Goal: Task Accomplishment & Management: Manage account settings

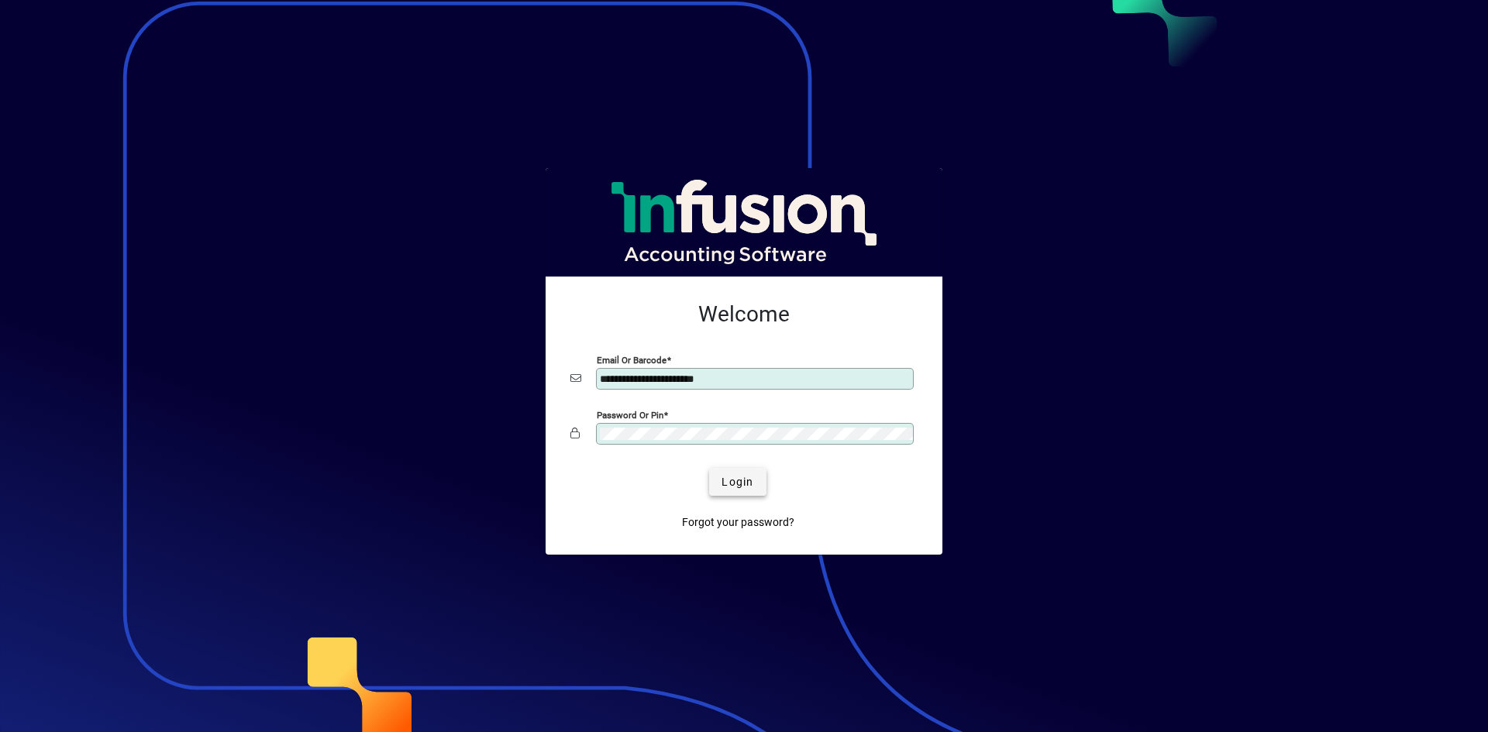
click at [742, 483] on span "Login" at bounding box center [737, 482] width 32 height 16
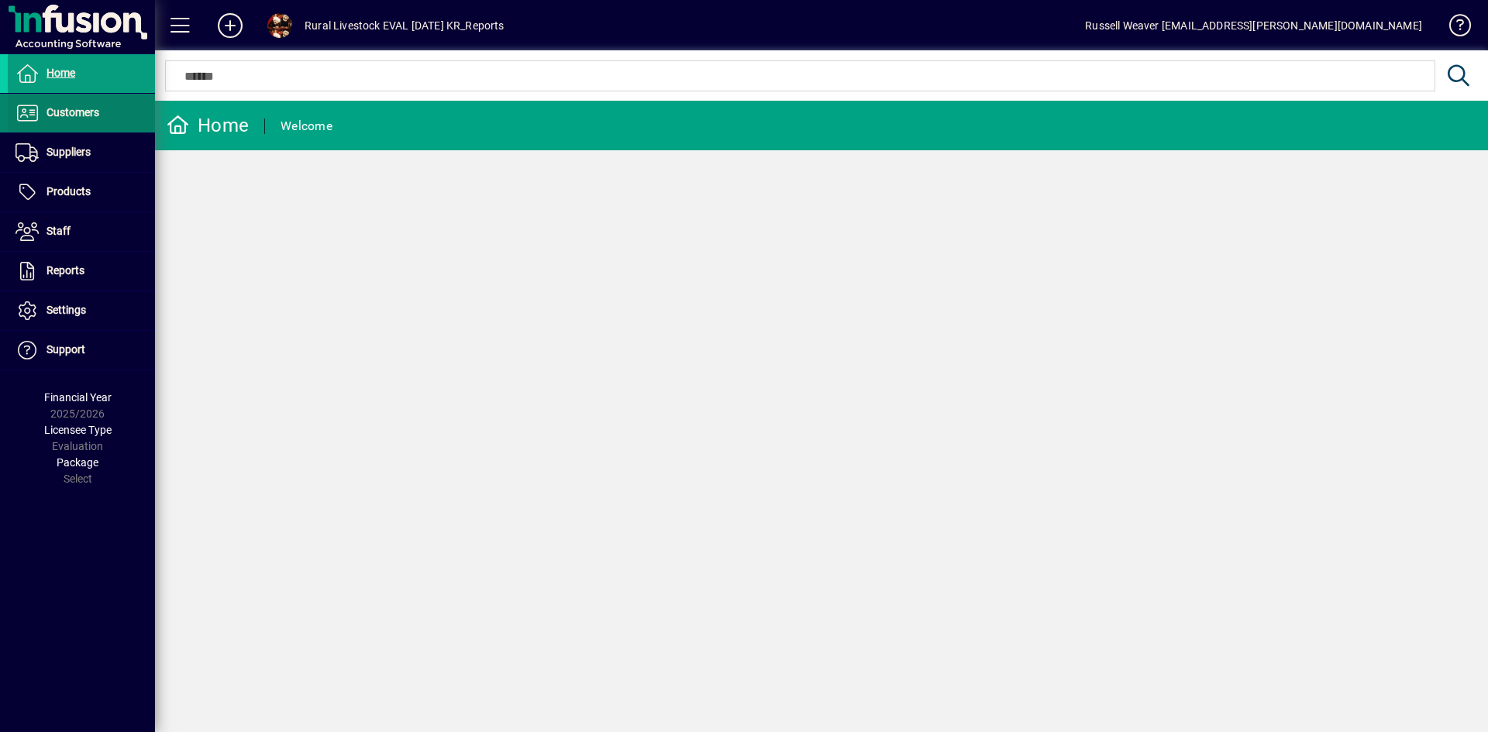
click at [70, 119] on span "Customers" at bounding box center [72, 112] width 53 height 12
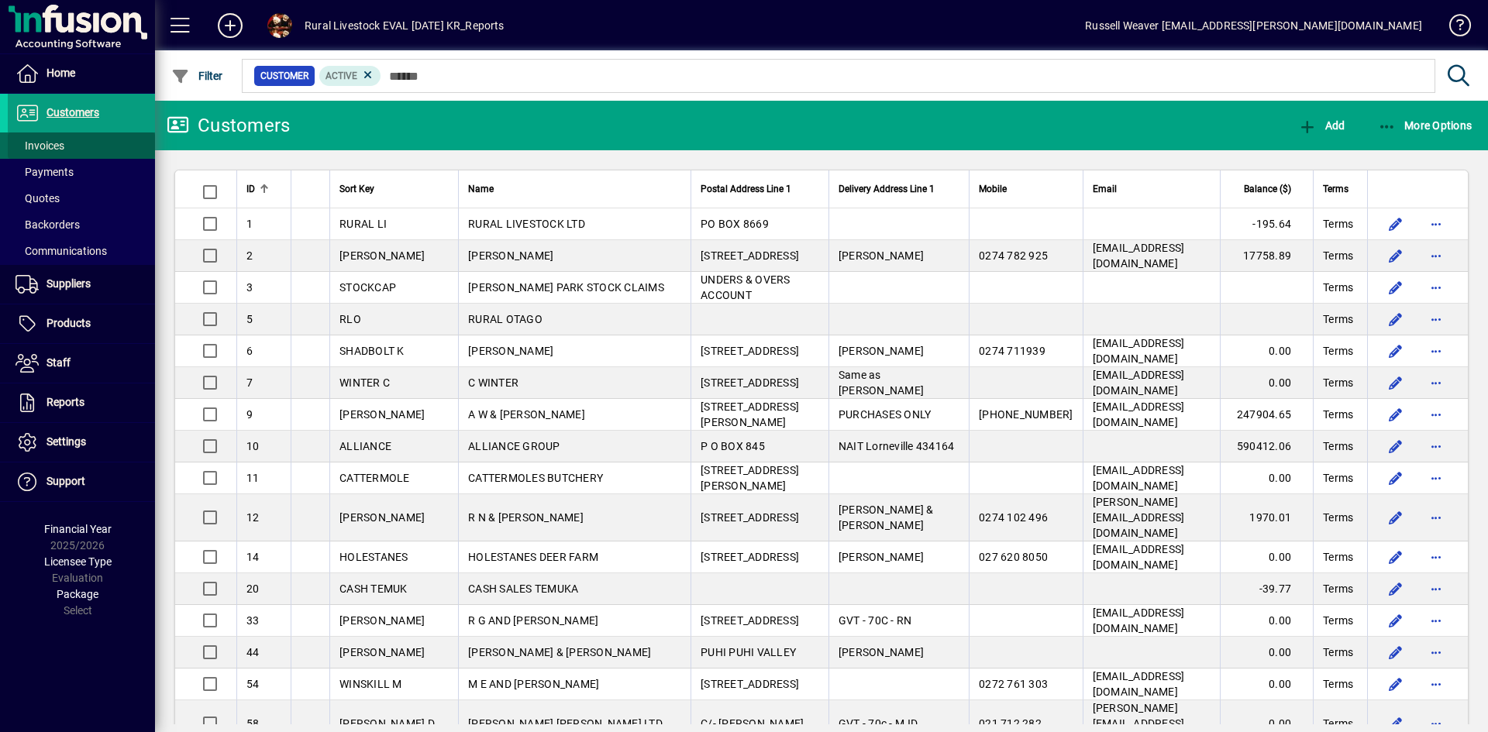
click at [60, 139] on span "Invoices" at bounding box center [39, 145] width 49 height 12
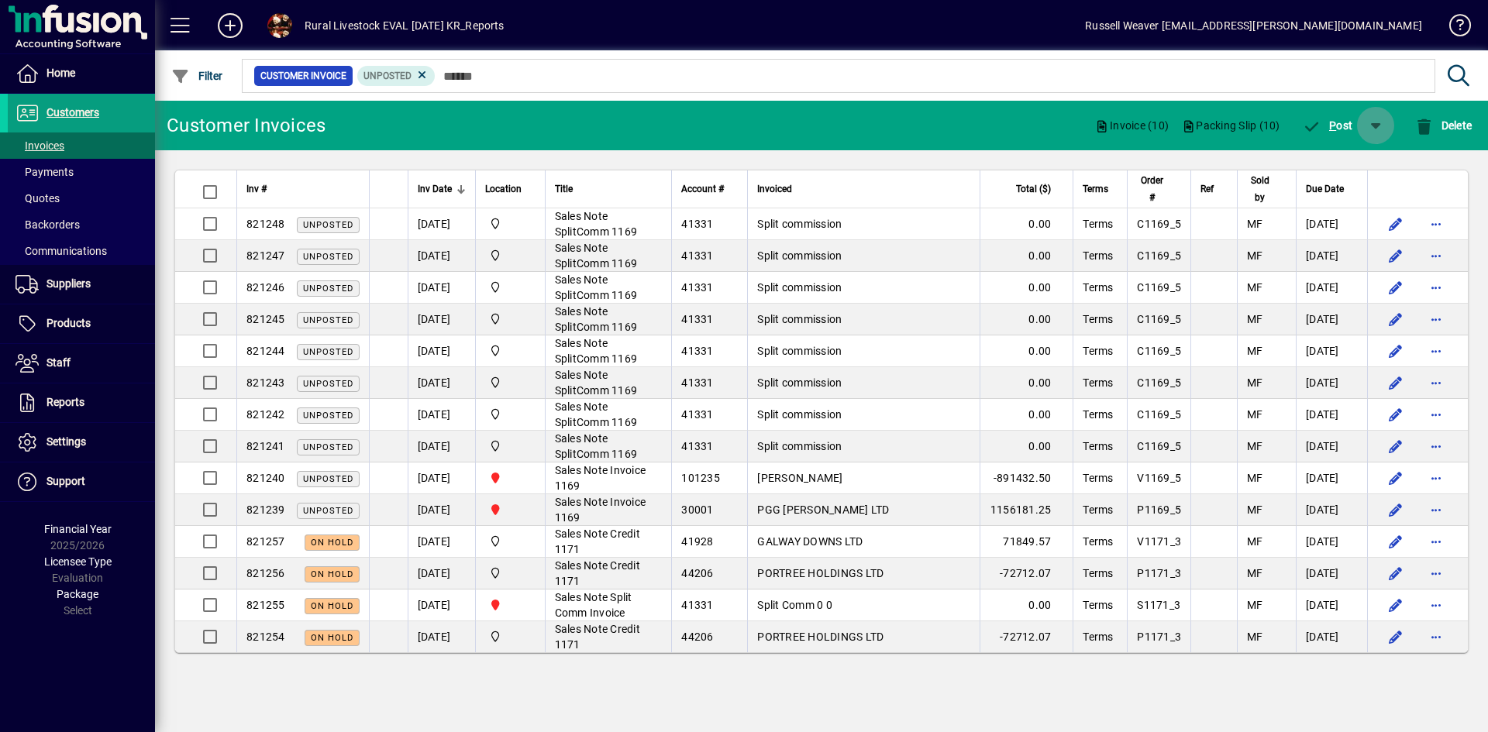
click at [1372, 124] on span "button" at bounding box center [1375, 125] width 37 height 37
click at [1343, 168] on span "P ost & Email" at bounding box center [1331, 166] width 92 height 12
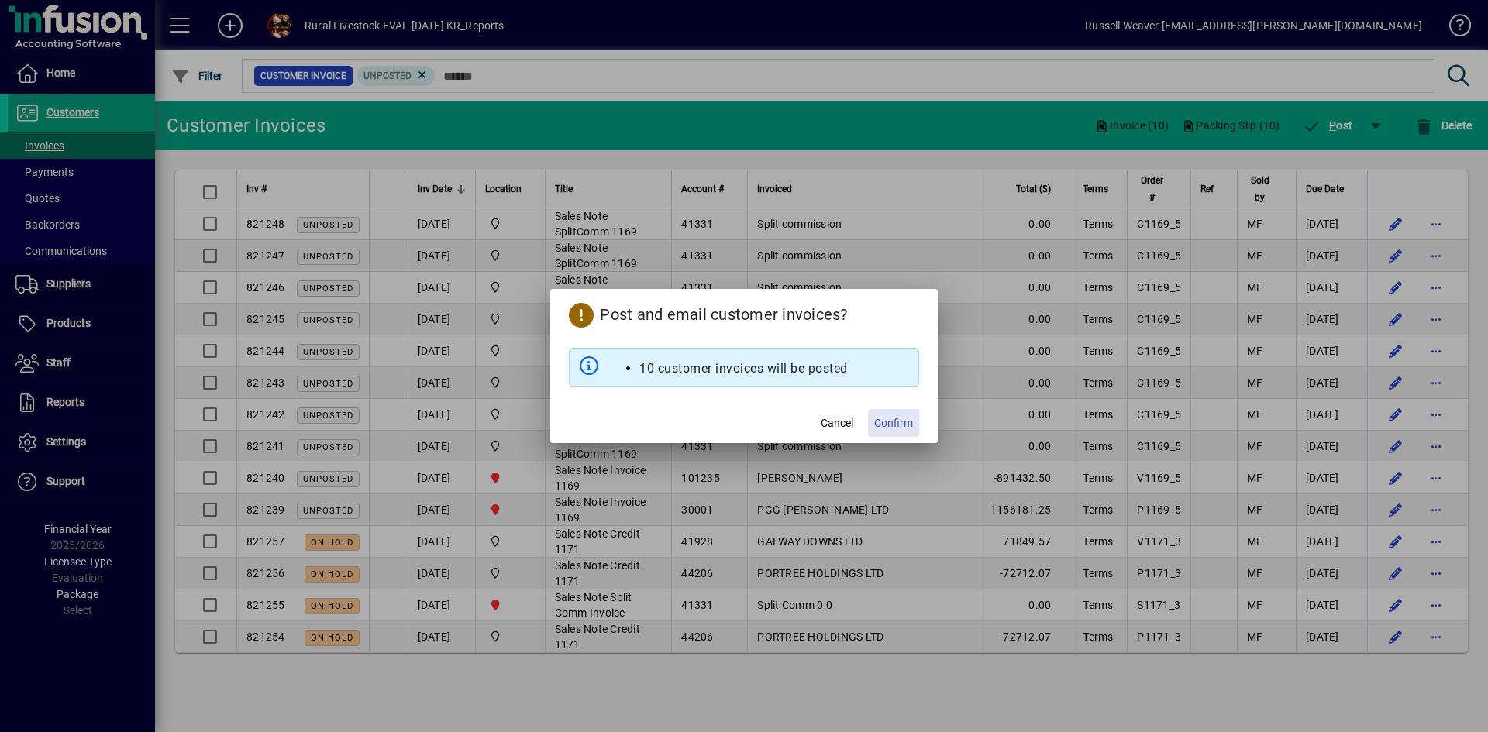
click at [883, 421] on span "Confirm" at bounding box center [893, 423] width 39 height 16
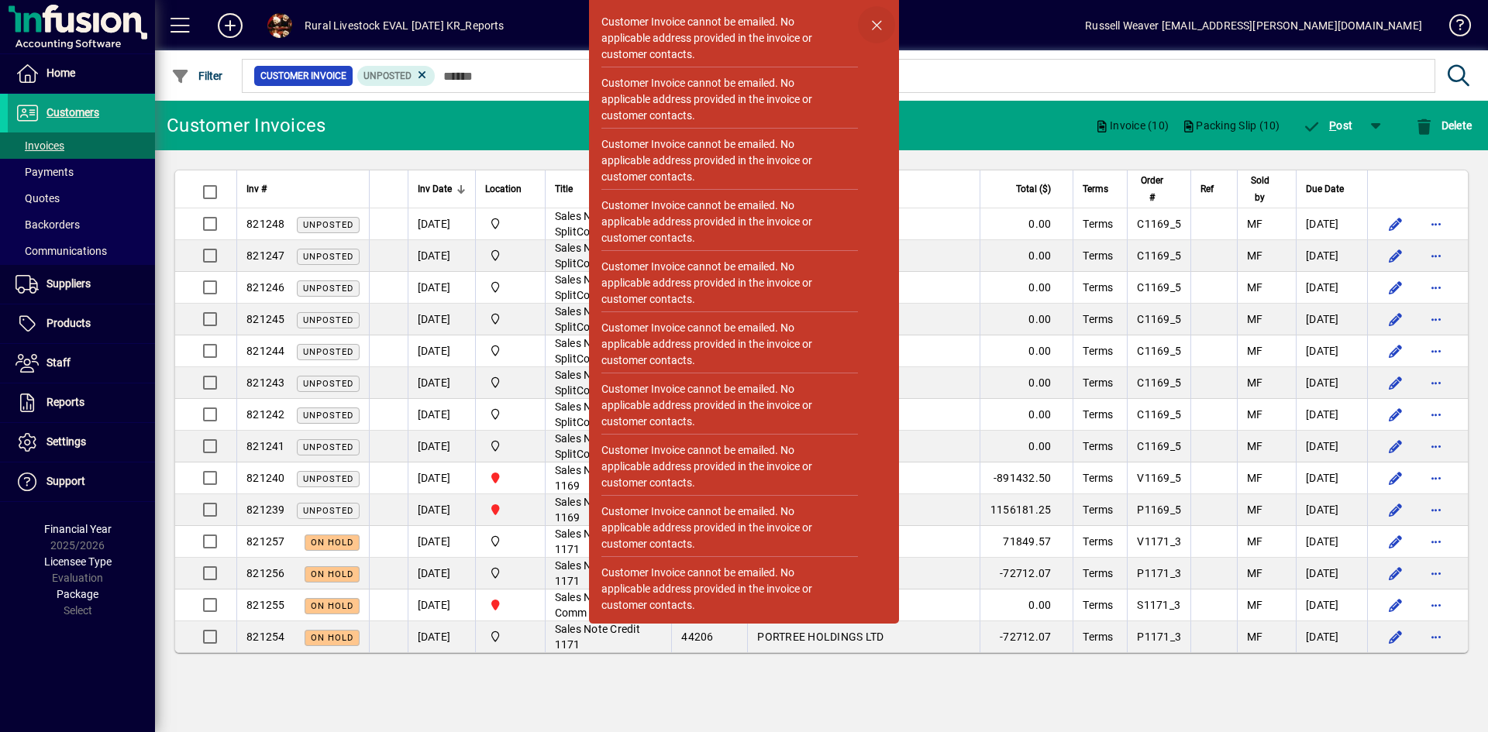
click at [879, 23] on span "button" at bounding box center [876, 24] width 37 height 37
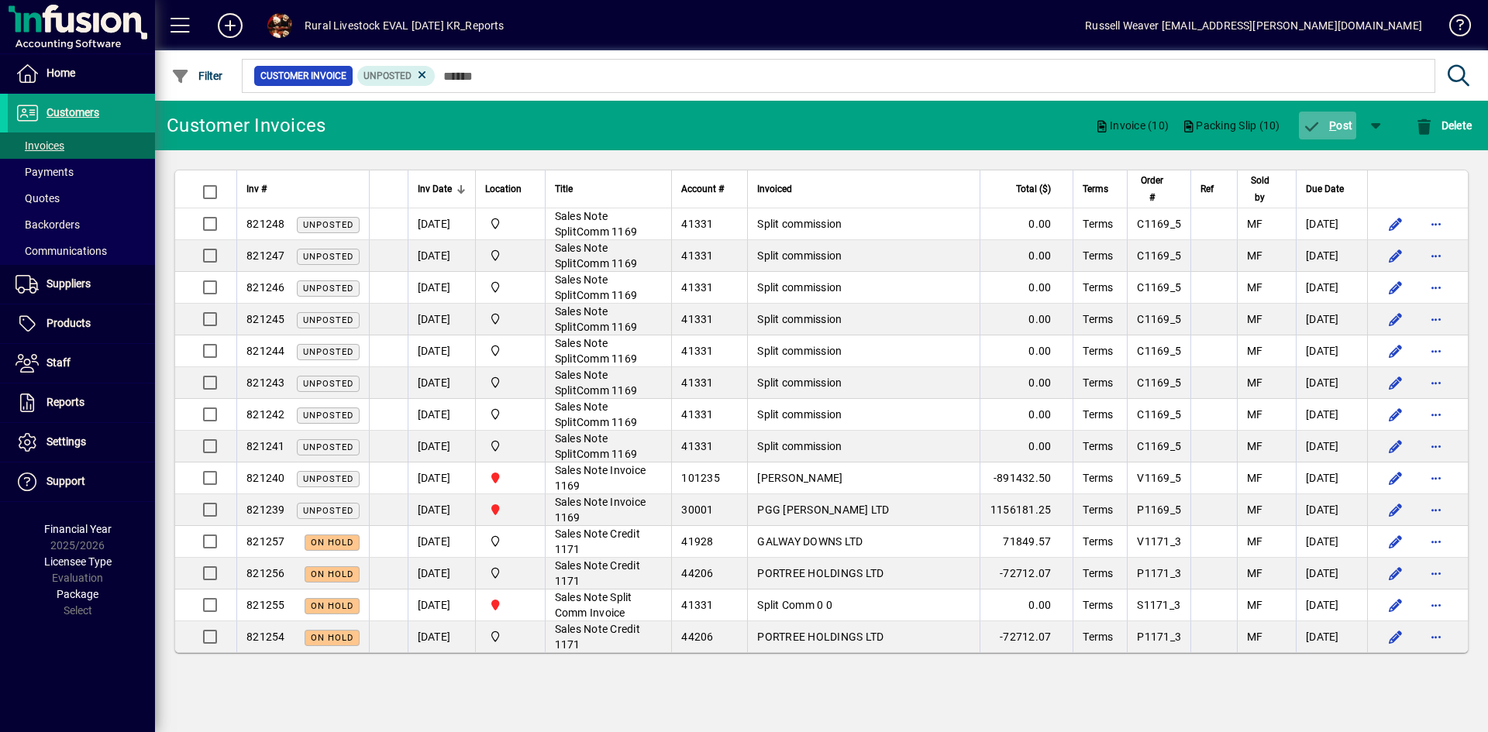
click at [1318, 122] on icon "button" at bounding box center [1311, 126] width 19 height 15
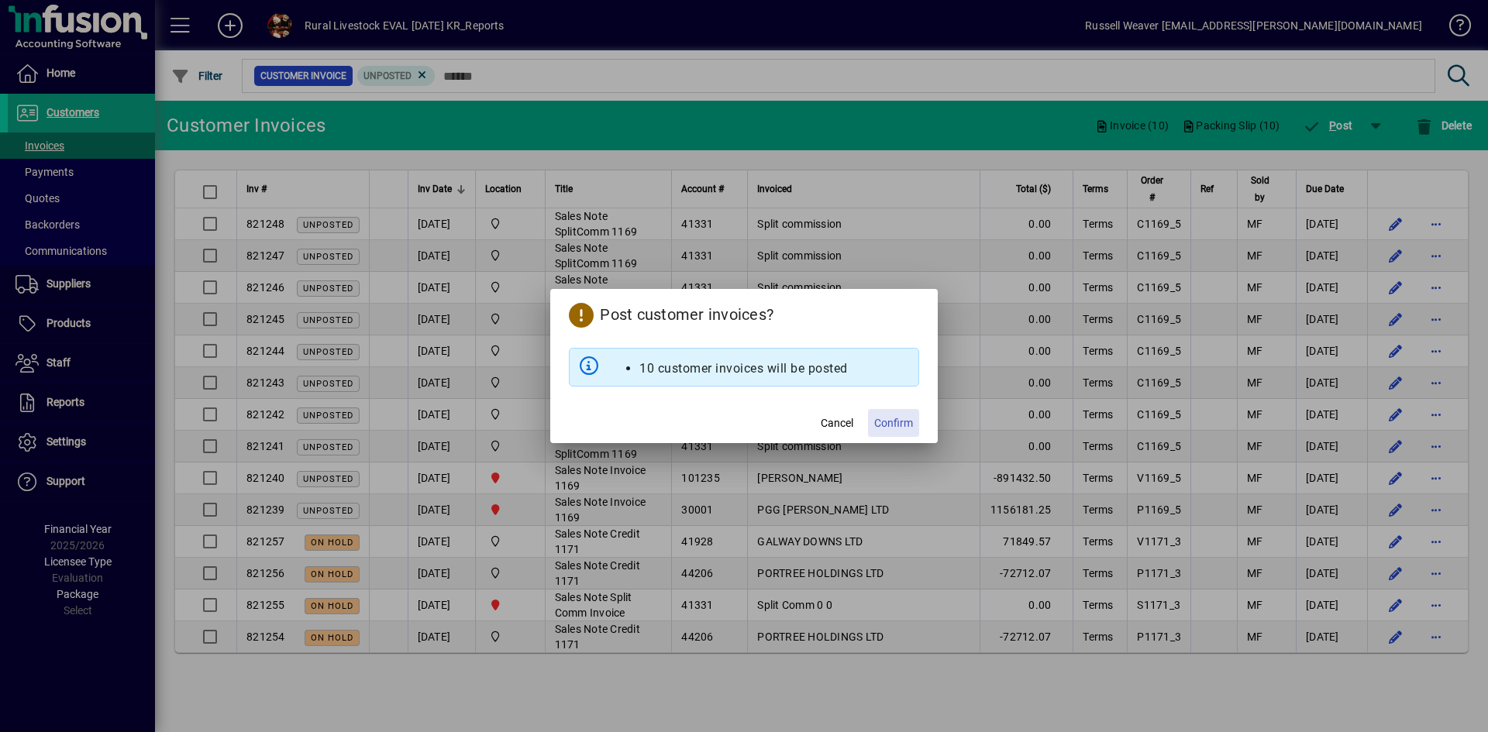
click at [910, 418] on span "Confirm" at bounding box center [893, 423] width 39 height 16
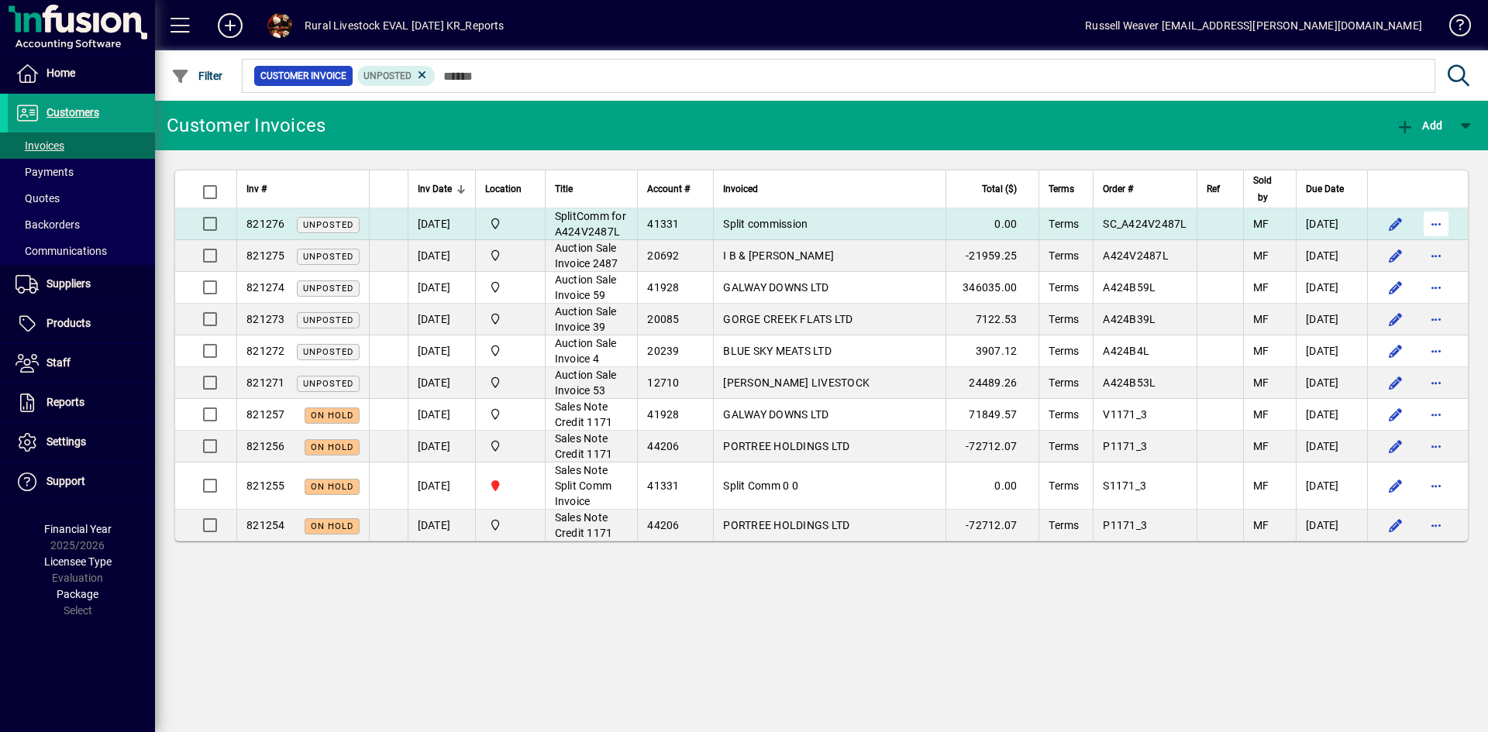
click at [1437, 237] on span "button" at bounding box center [1435, 223] width 37 height 37
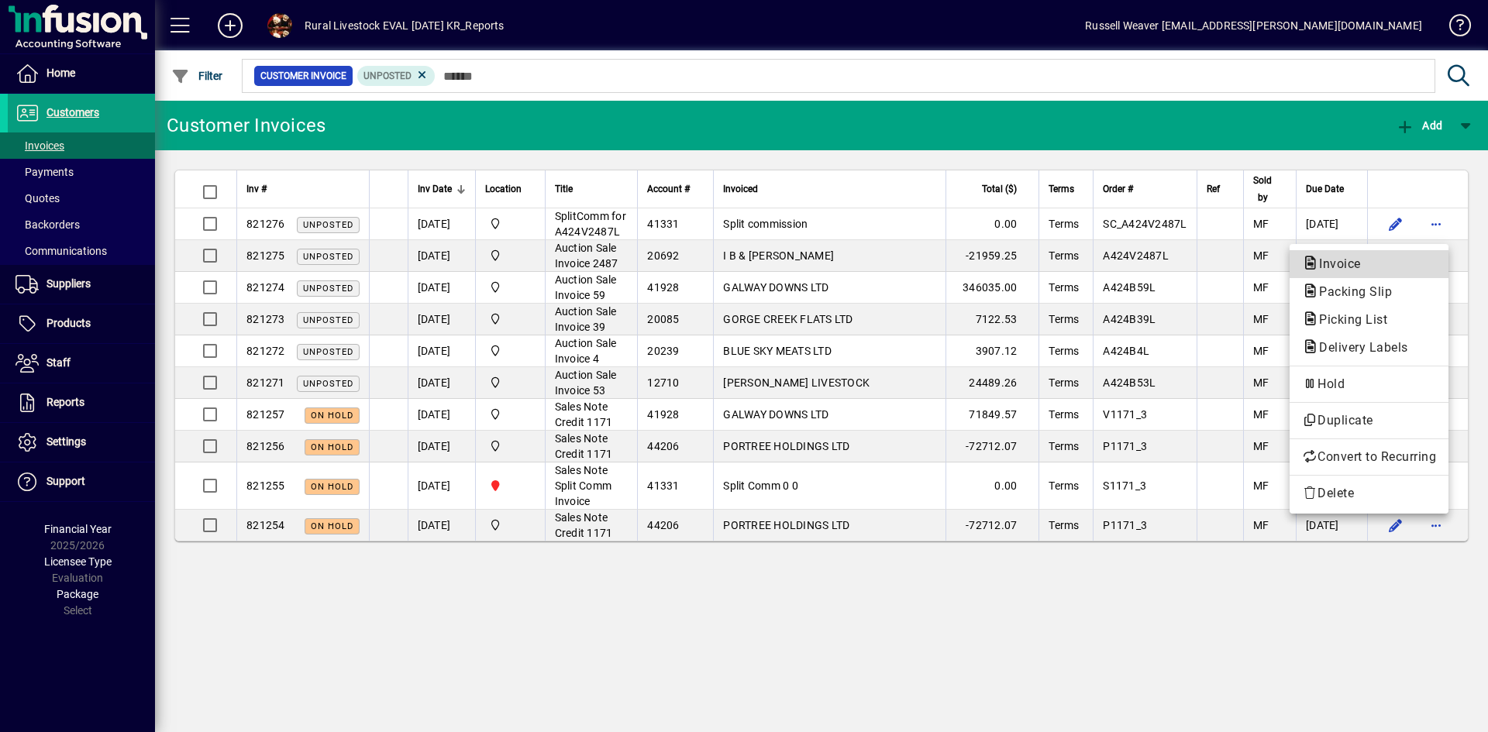
click at [1344, 264] on span "Invoice" at bounding box center [1335, 263] width 67 height 15
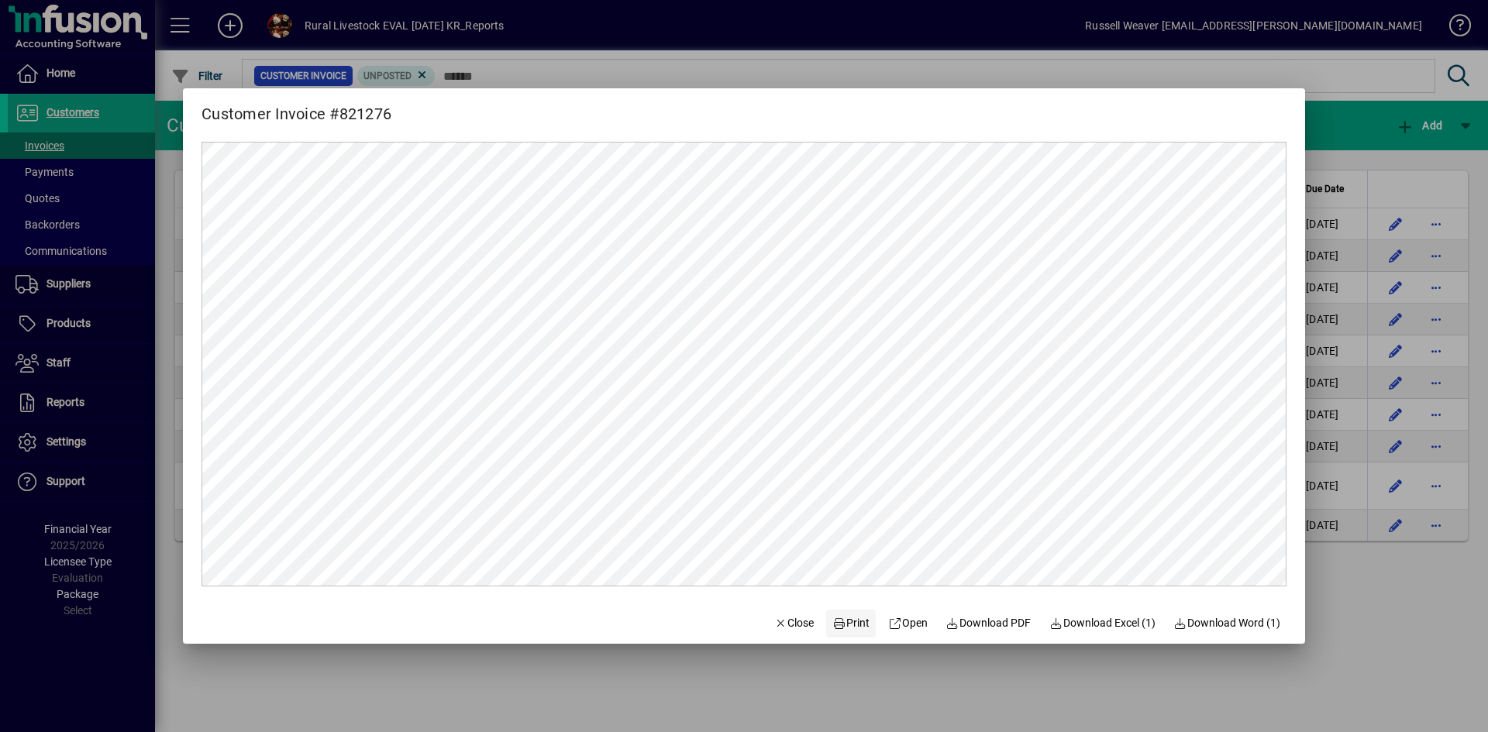
click at [836, 621] on span "Print" at bounding box center [850, 623] width 37 height 16
click at [786, 623] on span "Close" at bounding box center [794, 623] width 40 height 16
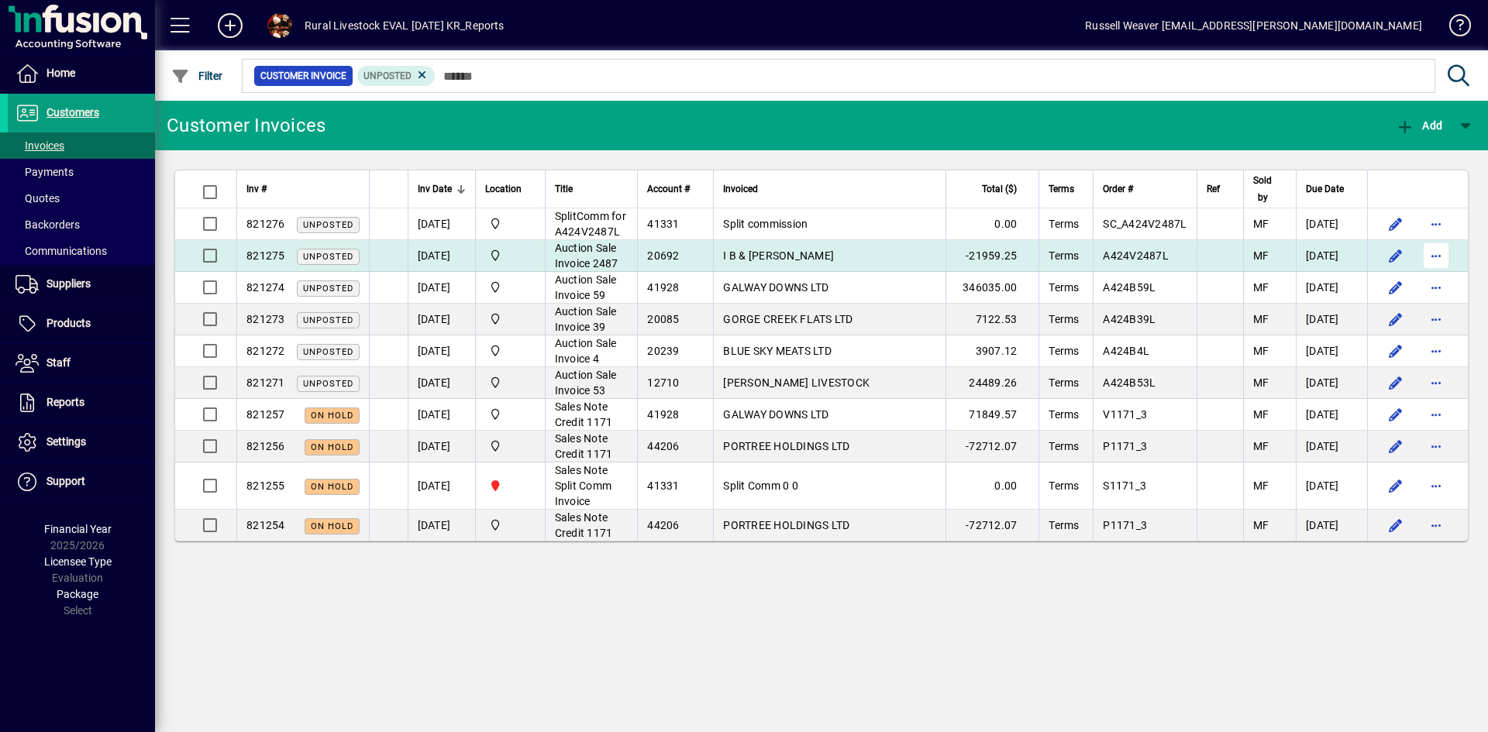
click at [1437, 268] on span "button" at bounding box center [1435, 255] width 37 height 37
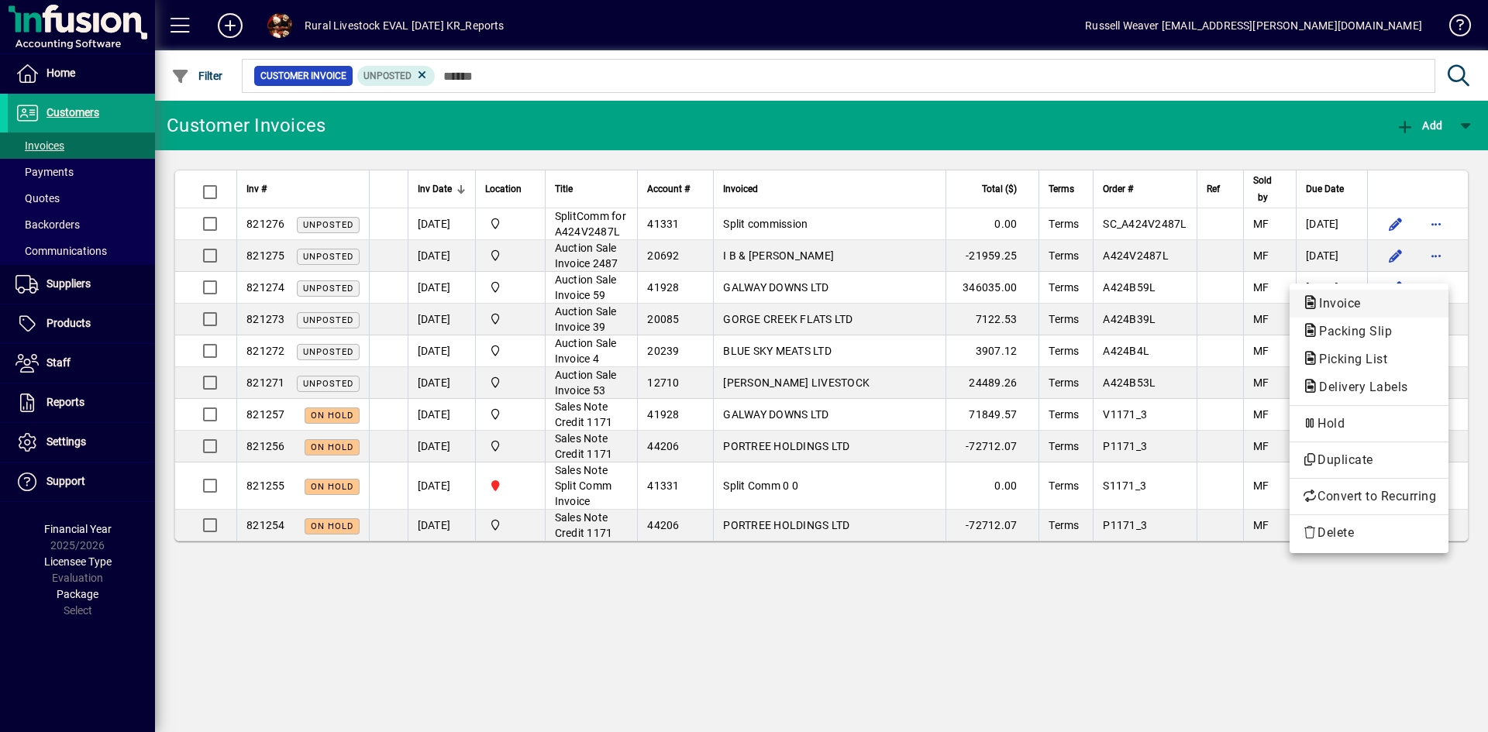
click at [1334, 305] on span "Invoice" at bounding box center [1335, 303] width 67 height 15
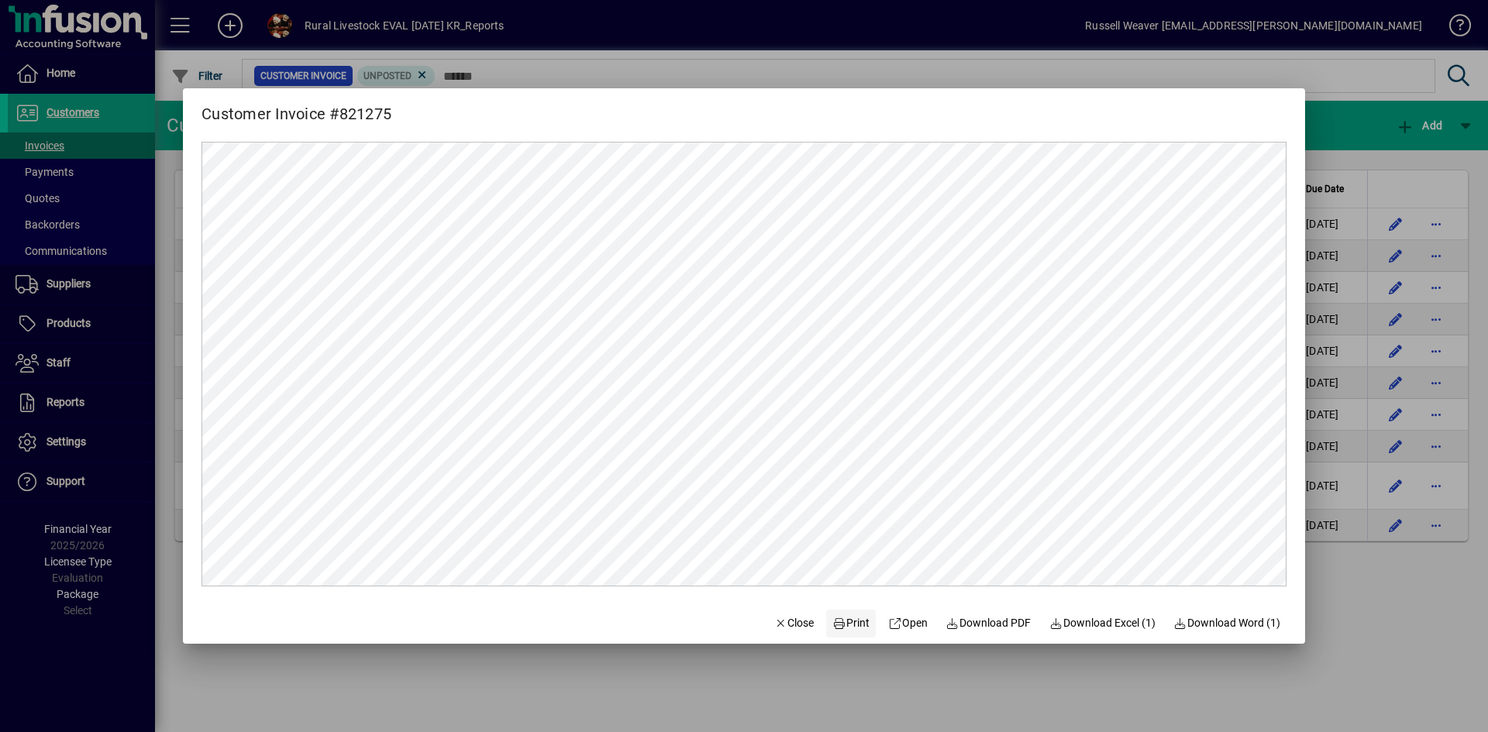
click at [844, 628] on span "Print" at bounding box center [850, 623] width 37 height 16
click at [847, 624] on span "Print" at bounding box center [850, 623] width 37 height 16
click at [790, 618] on span "Close" at bounding box center [794, 623] width 40 height 16
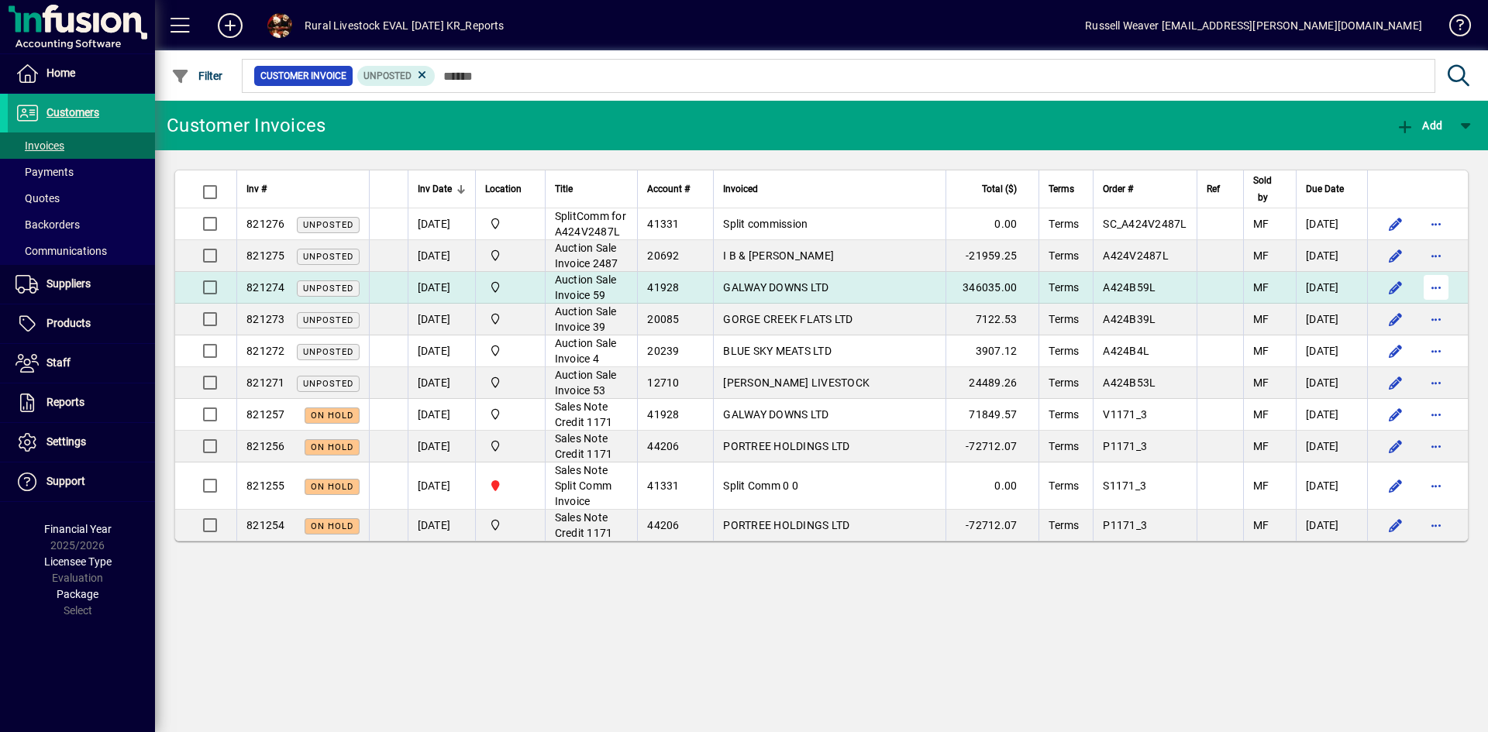
click at [1435, 306] on span "button" at bounding box center [1435, 287] width 37 height 37
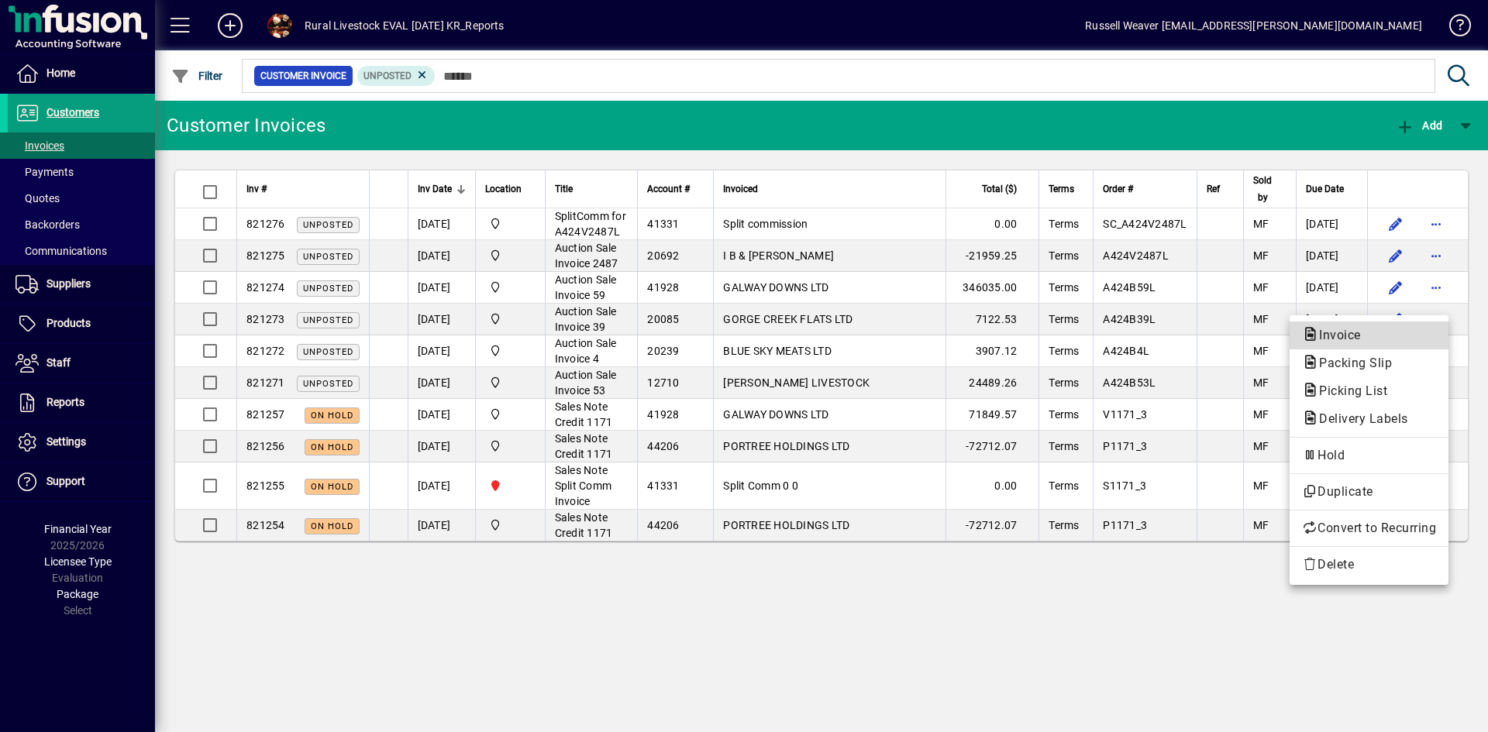
click at [1337, 338] on span "Invoice" at bounding box center [1335, 335] width 67 height 15
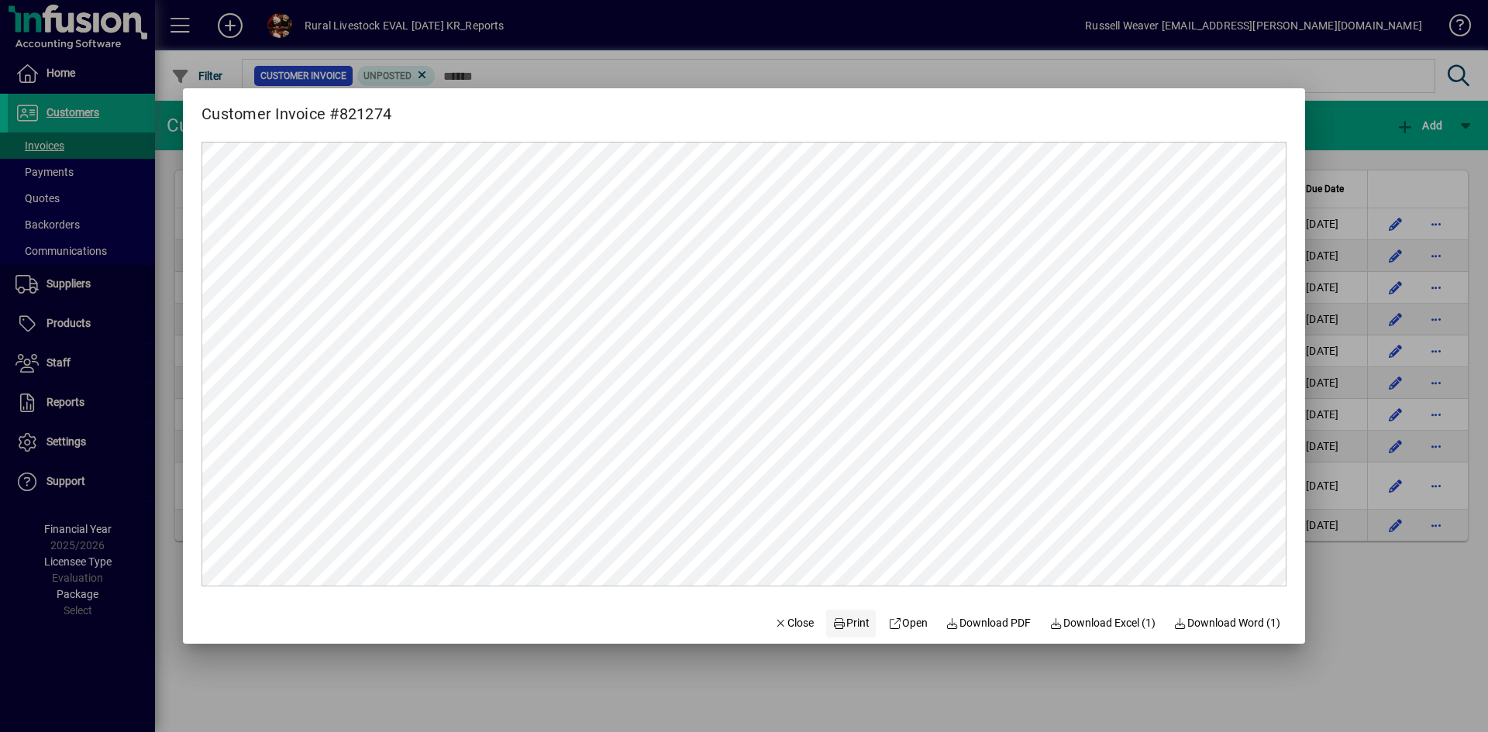
click at [845, 626] on span "Print" at bounding box center [850, 623] width 37 height 16
click at [791, 622] on span "Close" at bounding box center [794, 623] width 40 height 16
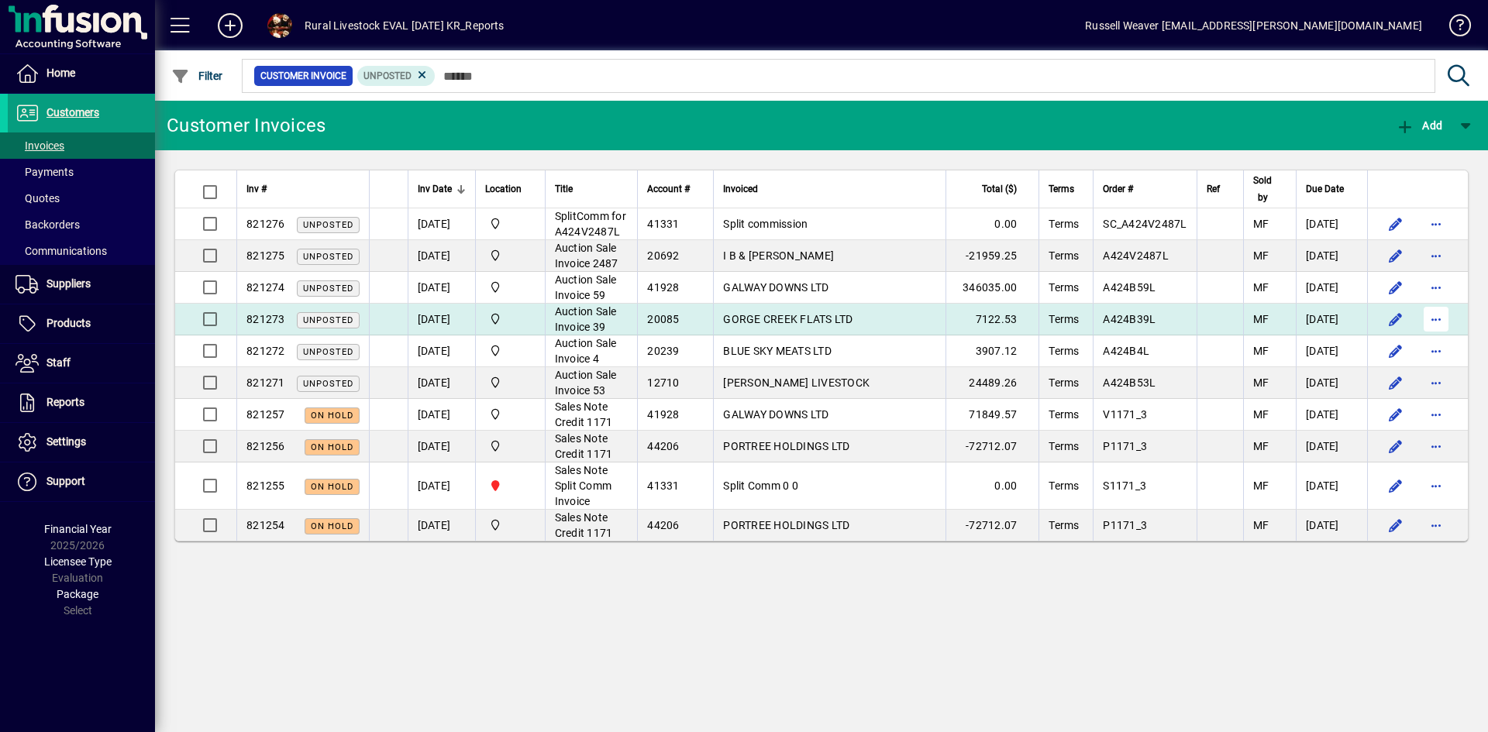
click at [1437, 338] on span "button" at bounding box center [1435, 319] width 37 height 37
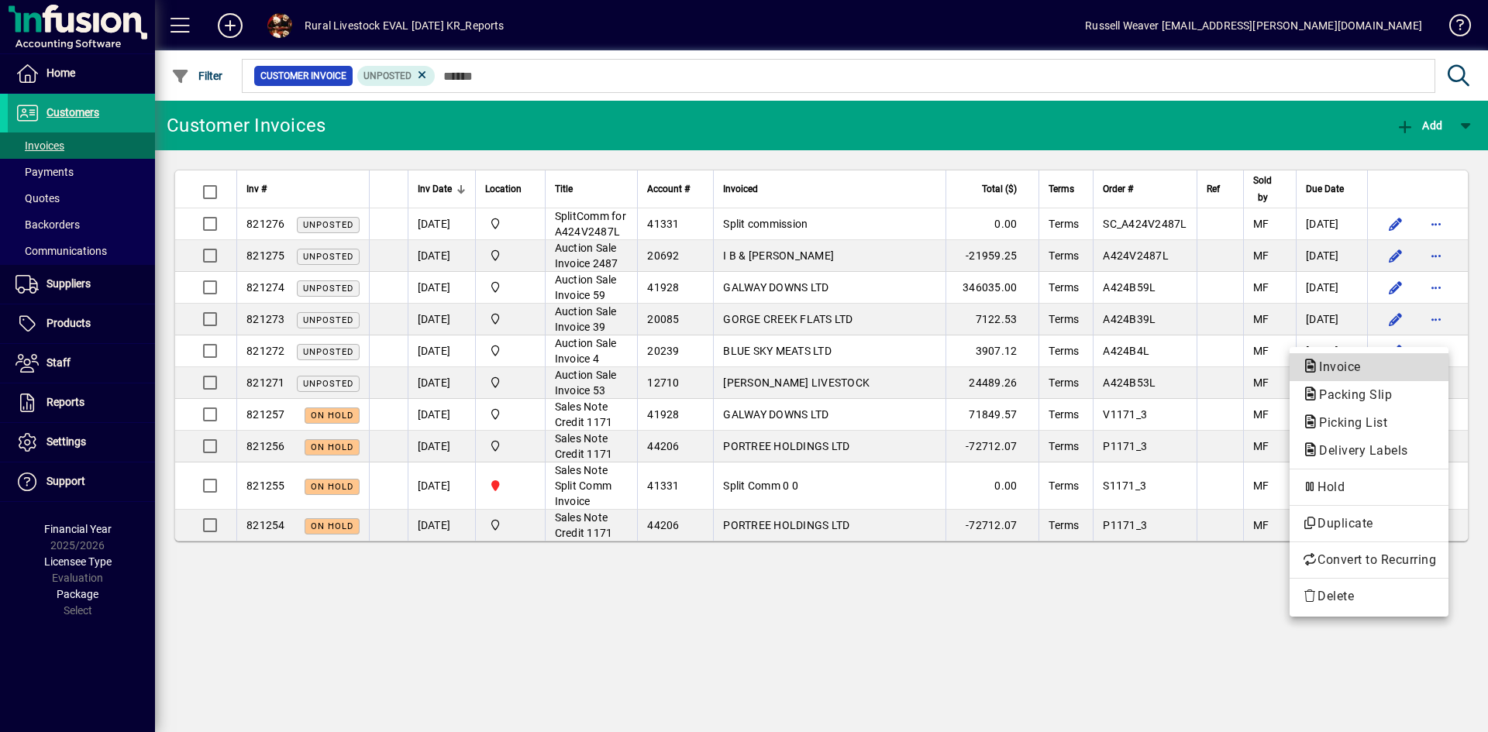
click at [1331, 368] on span "Invoice" at bounding box center [1335, 367] width 67 height 15
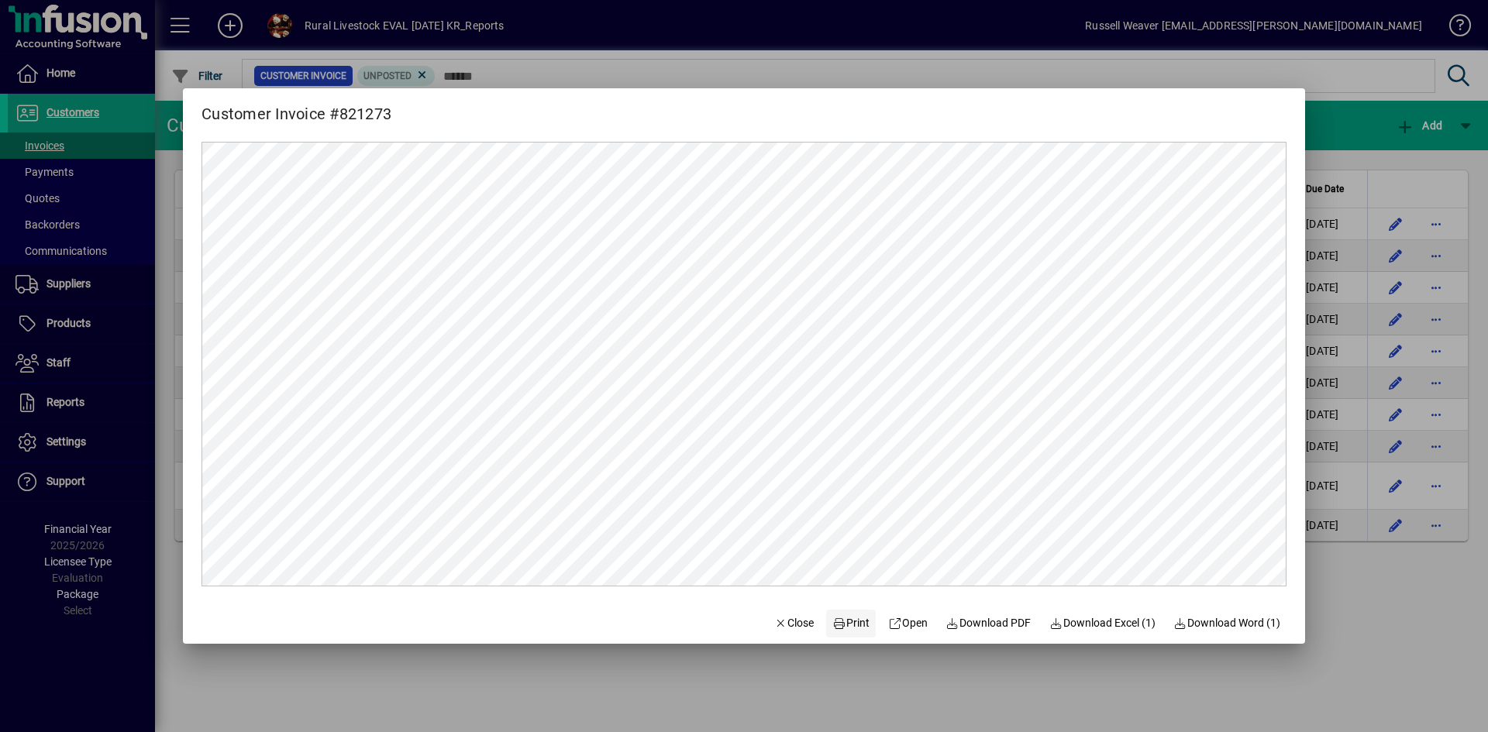
click at [845, 622] on span "Print" at bounding box center [850, 623] width 37 height 16
click at [787, 623] on span "Close" at bounding box center [794, 623] width 40 height 16
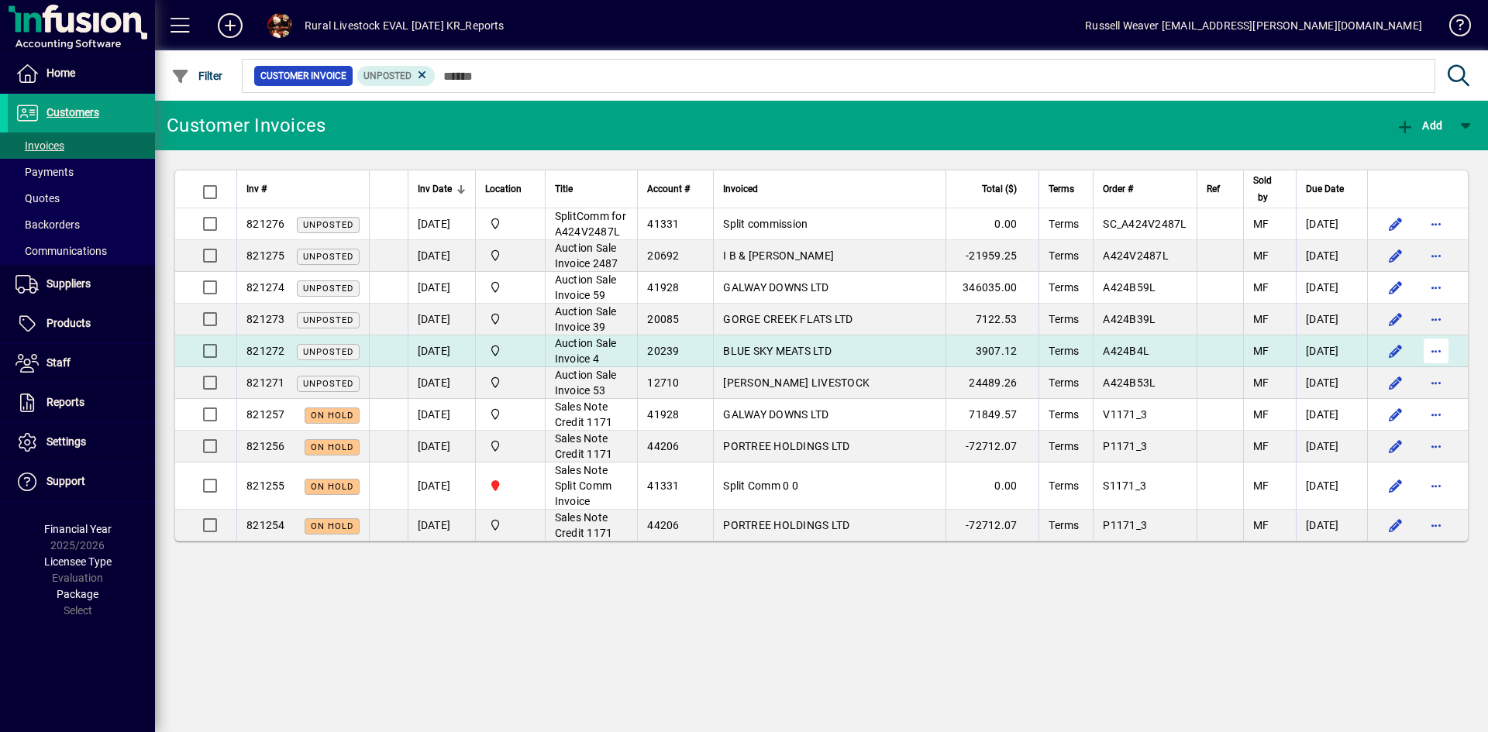
click at [1431, 369] on span "button" at bounding box center [1435, 350] width 37 height 37
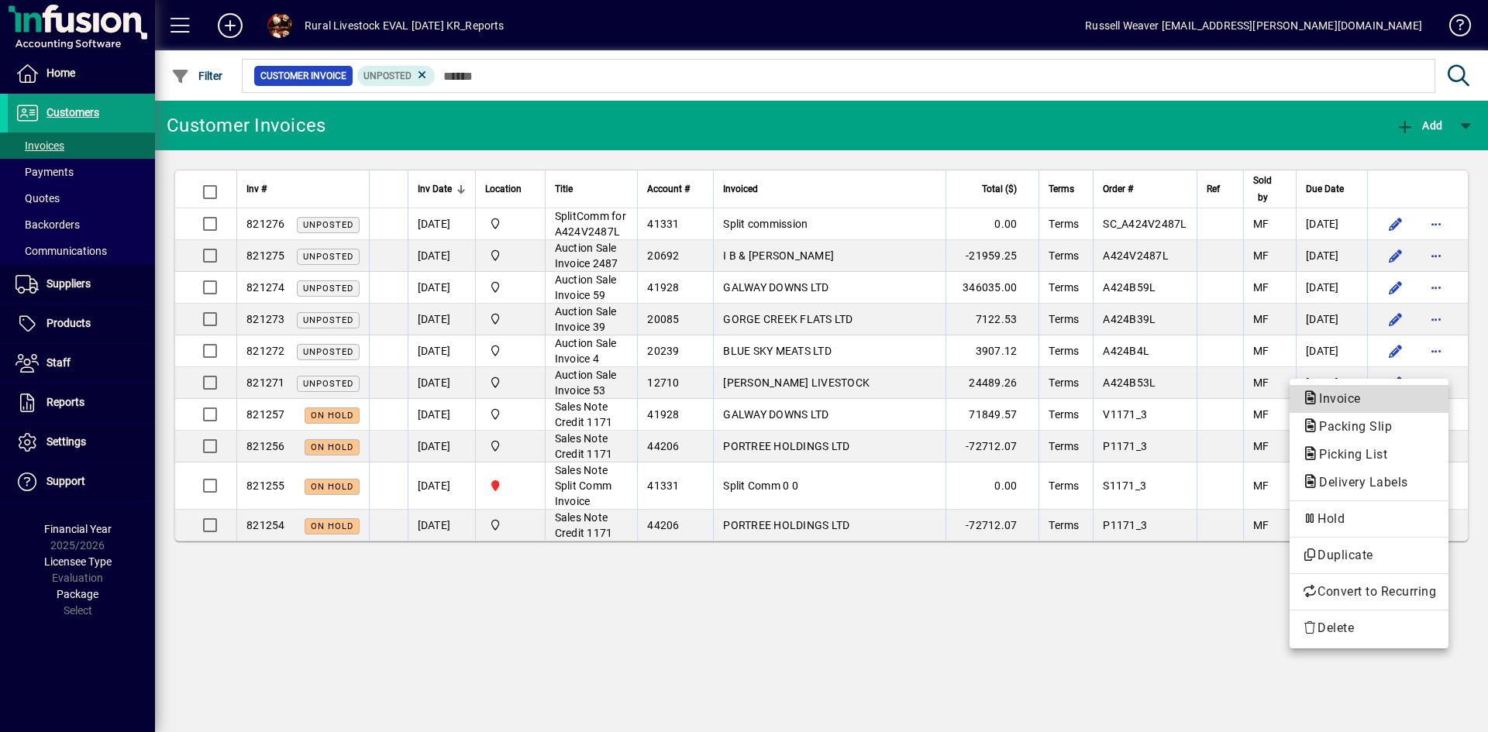
click at [1326, 401] on span "Invoice" at bounding box center [1335, 398] width 67 height 15
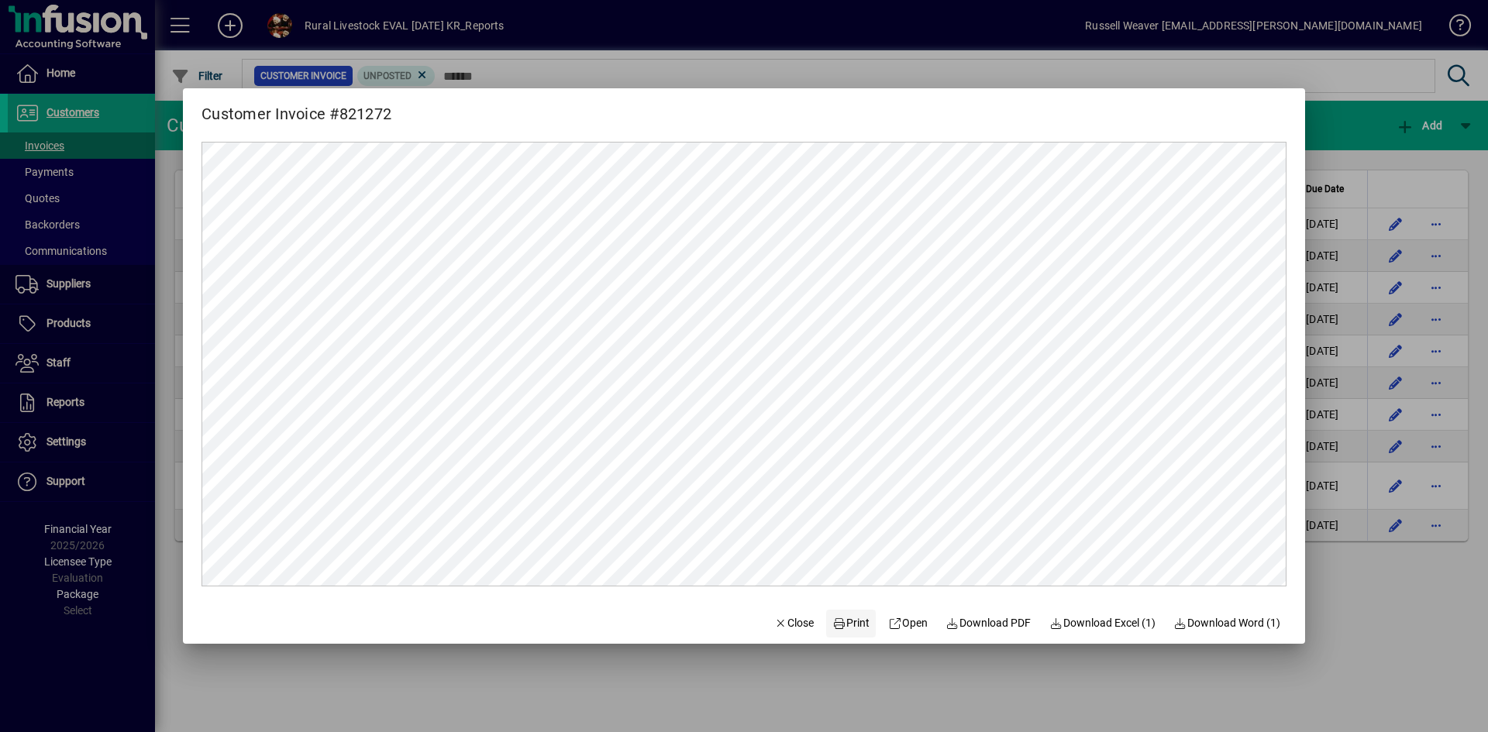
click at [844, 627] on span "Print" at bounding box center [850, 623] width 37 height 16
click at [797, 619] on span "Close" at bounding box center [794, 623] width 40 height 16
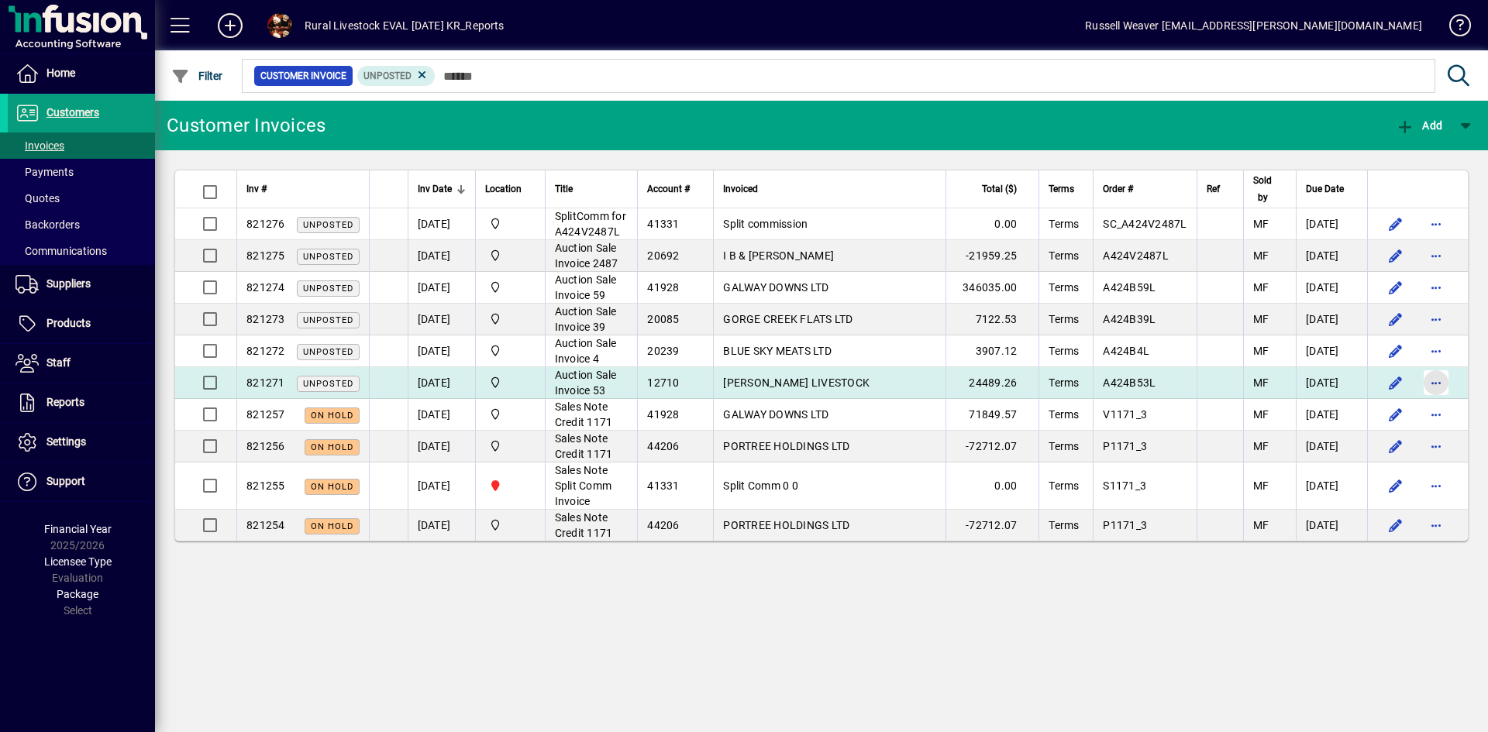
click at [1441, 400] on span "button" at bounding box center [1435, 382] width 37 height 37
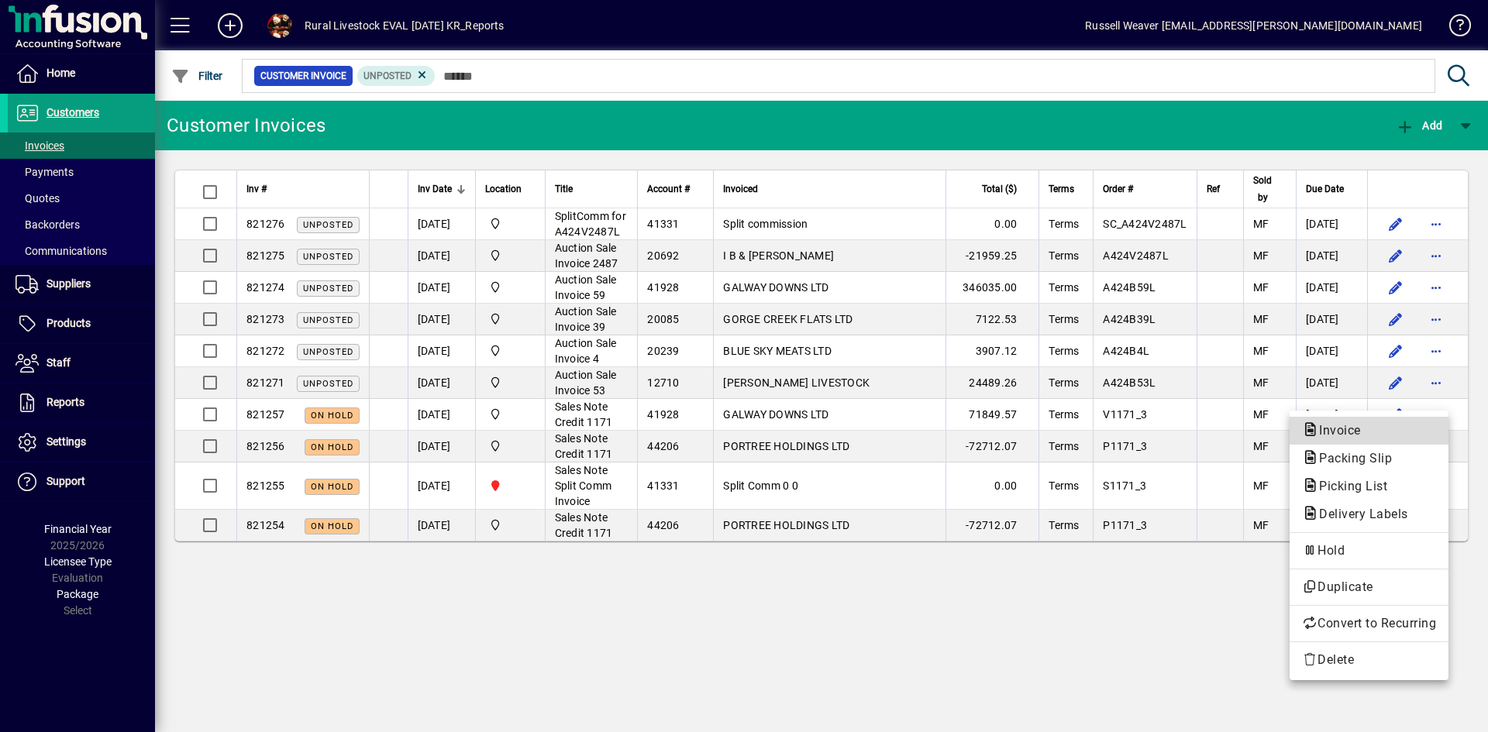
click at [1333, 431] on span "Invoice" at bounding box center [1335, 430] width 67 height 15
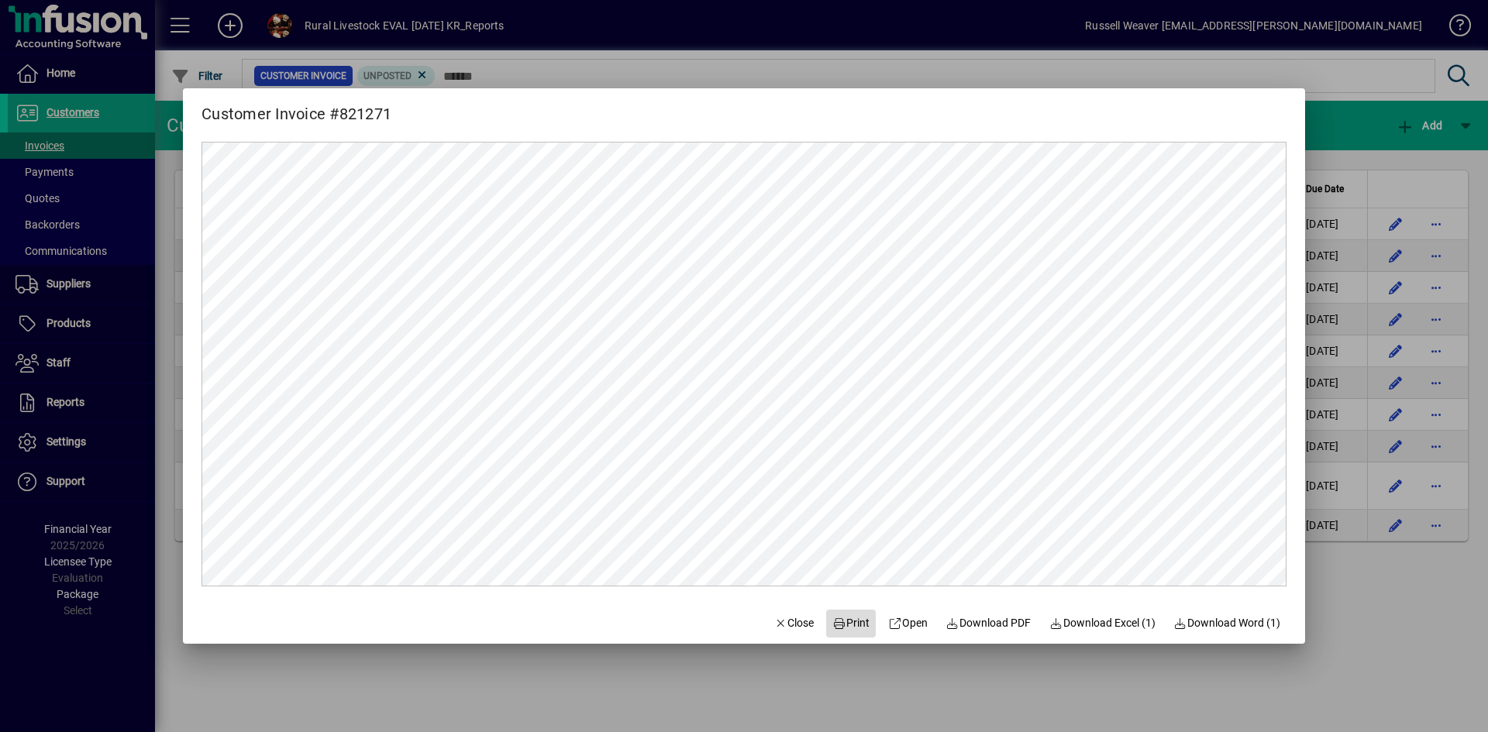
click at [848, 625] on span "Print" at bounding box center [850, 623] width 37 height 16
click at [793, 622] on span "Close" at bounding box center [794, 623] width 40 height 16
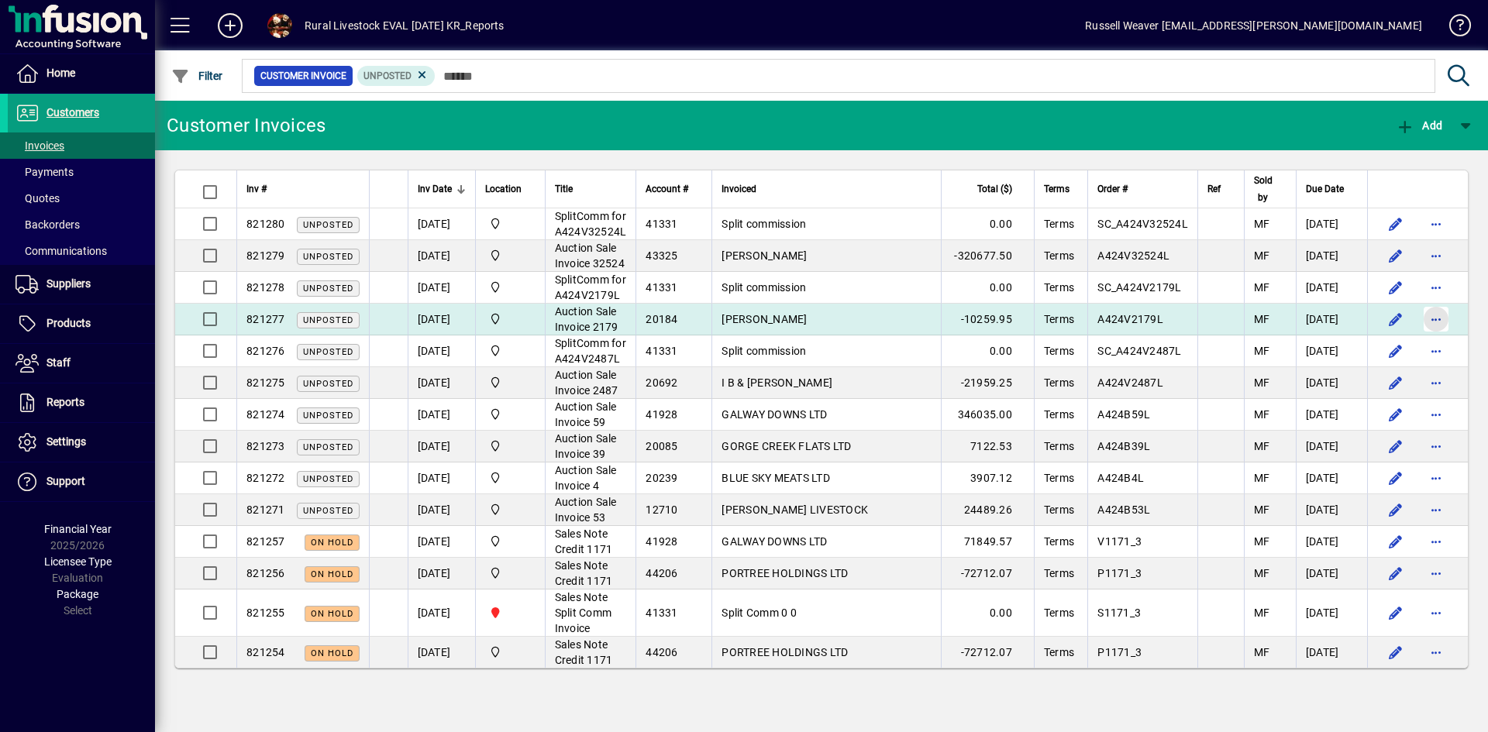
click at [1426, 338] on span "button" at bounding box center [1435, 319] width 37 height 37
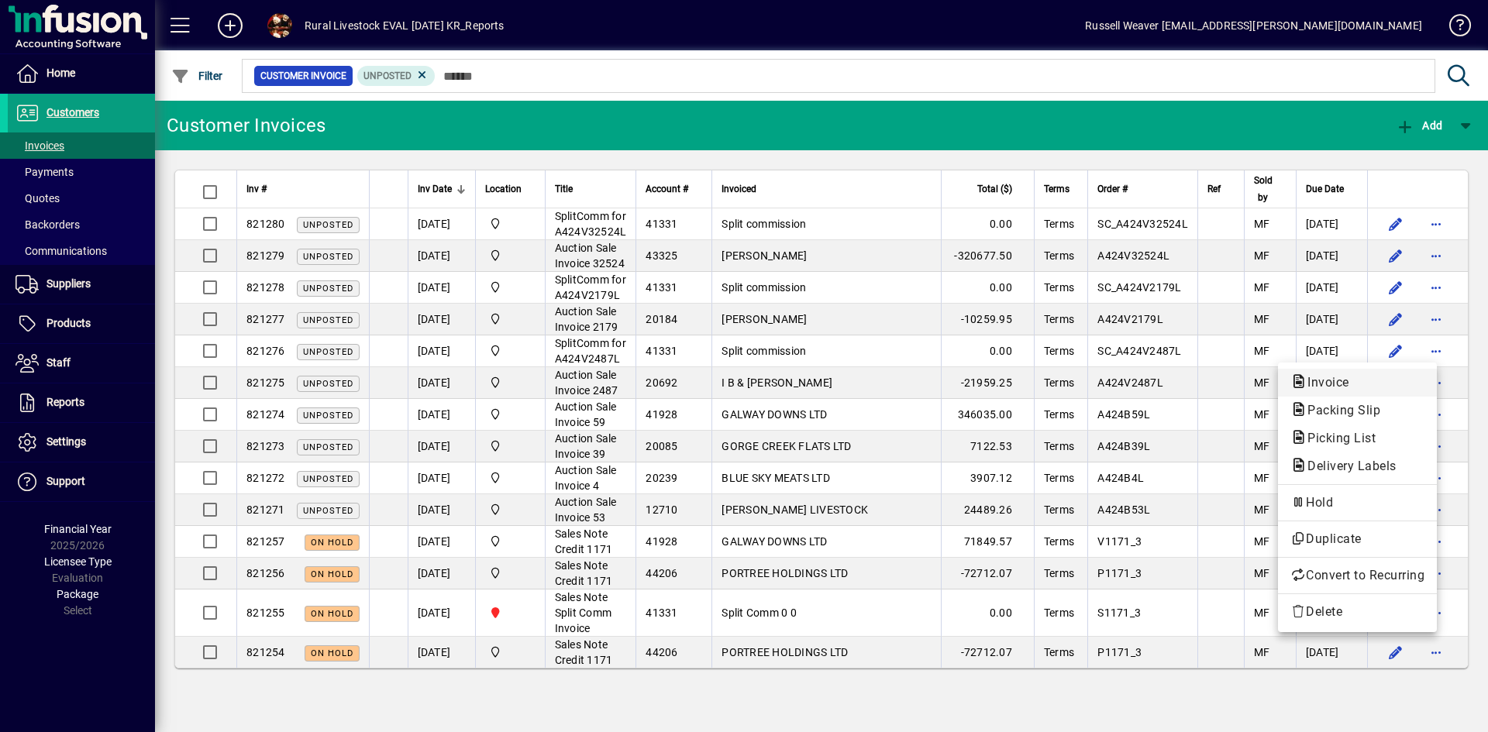
click at [1331, 379] on span "Invoice" at bounding box center [1323, 382] width 67 height 15
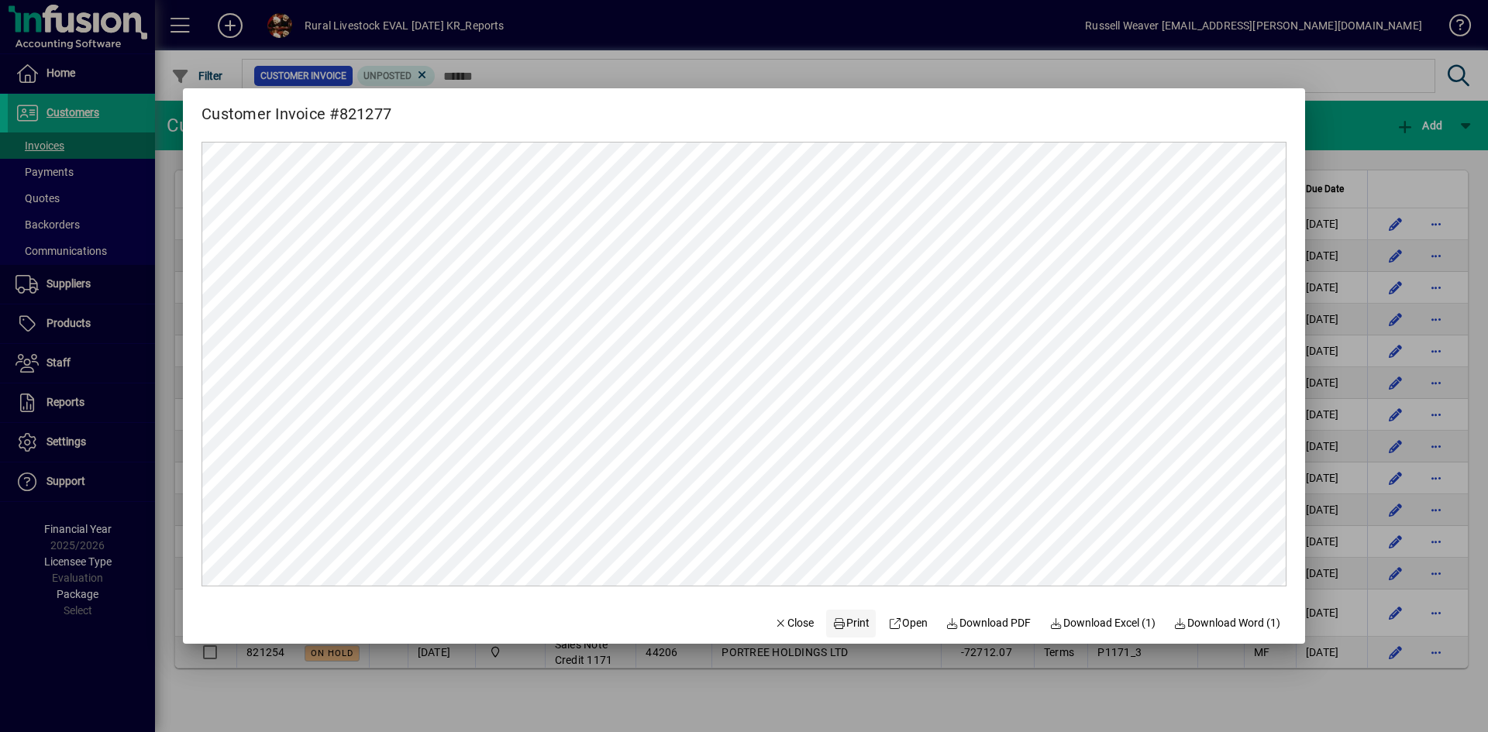
click at [845, 621] on span "Print" at bounding box center [850, 623] width 37 height 16
click at [790, 621] on span "Close" at bounding box center [794, 623] width 40 height 16
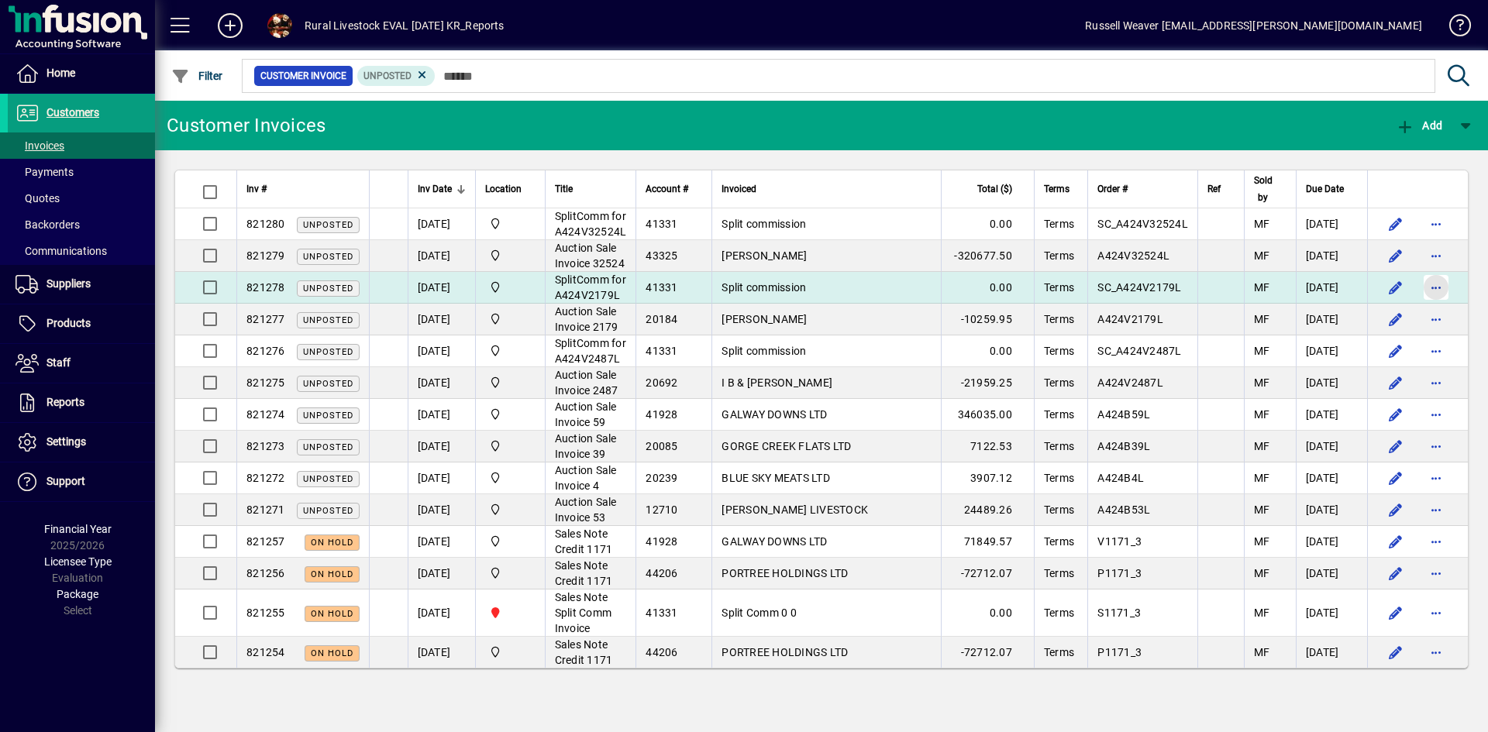
click at [1428, 306] on span "button" at bounding box center [1435, 287] width 37 height 37
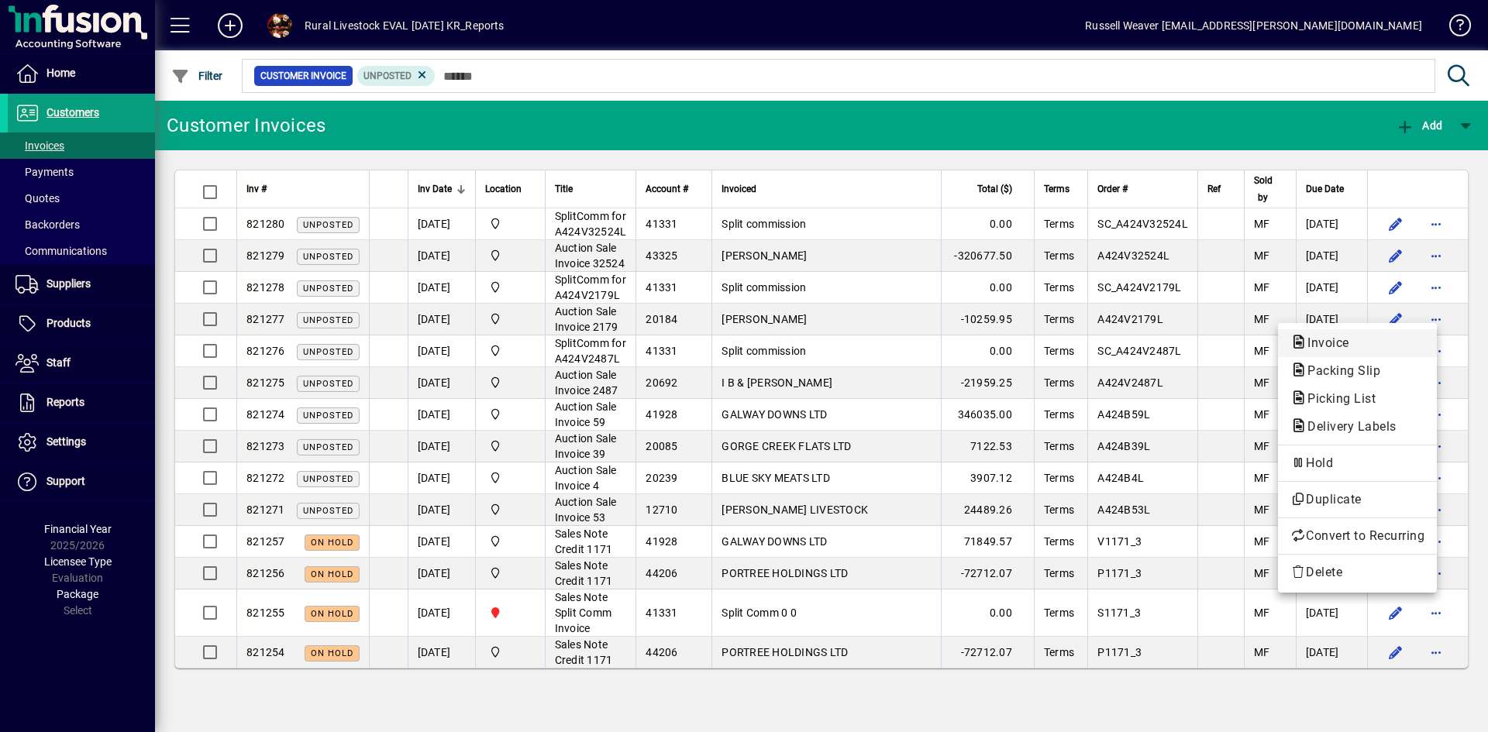
click at [1303, 341] on span "Invoice" at bounding box center [1323, 342] width 67 height 15
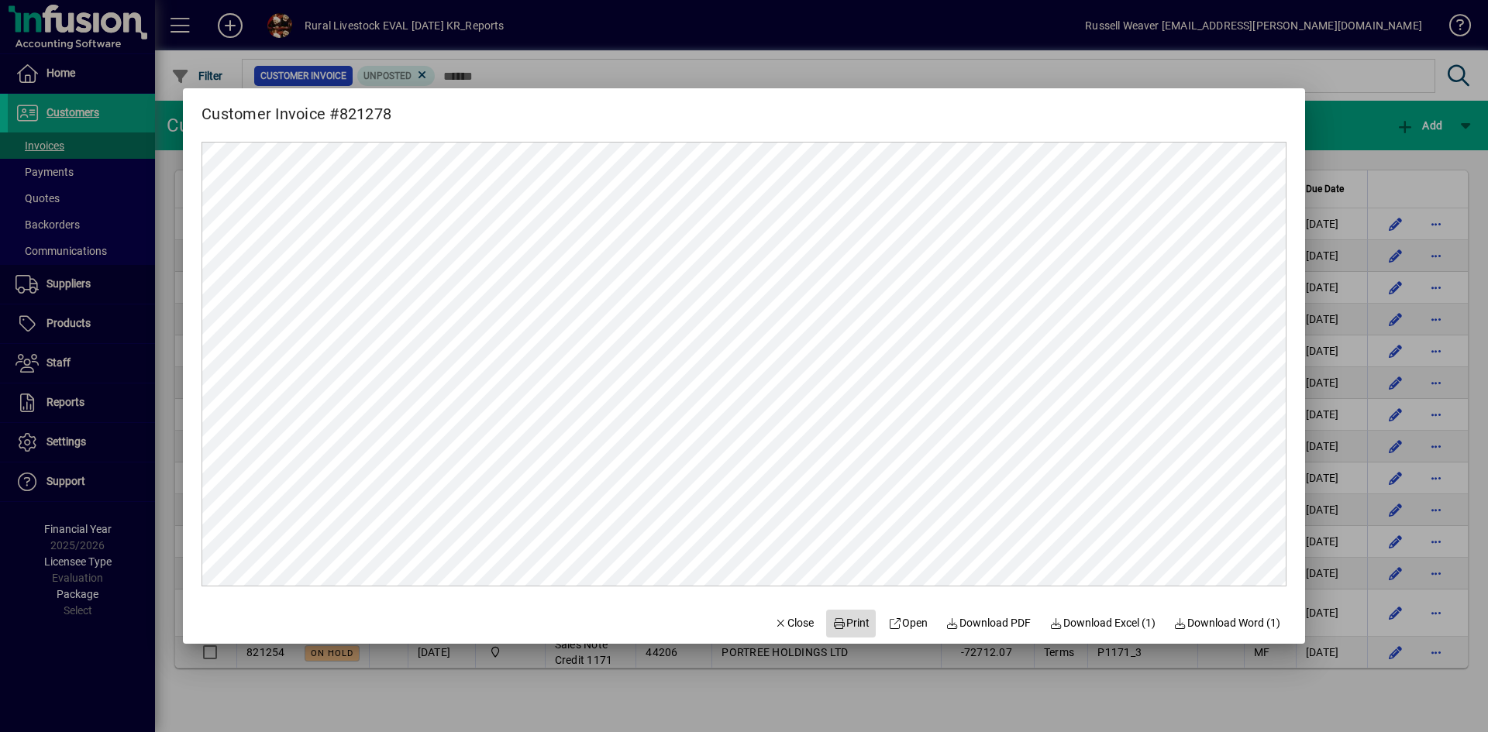
click at [837, 622] on span "Print" at bounding box center [850, 623] width 37 height 16
click at [853, 622] on span "Print" at bounding box center [850, 623] width 37 height 16
click at [778, 618] on span "Close" at bounding box center [794, 623] width 40 height 16
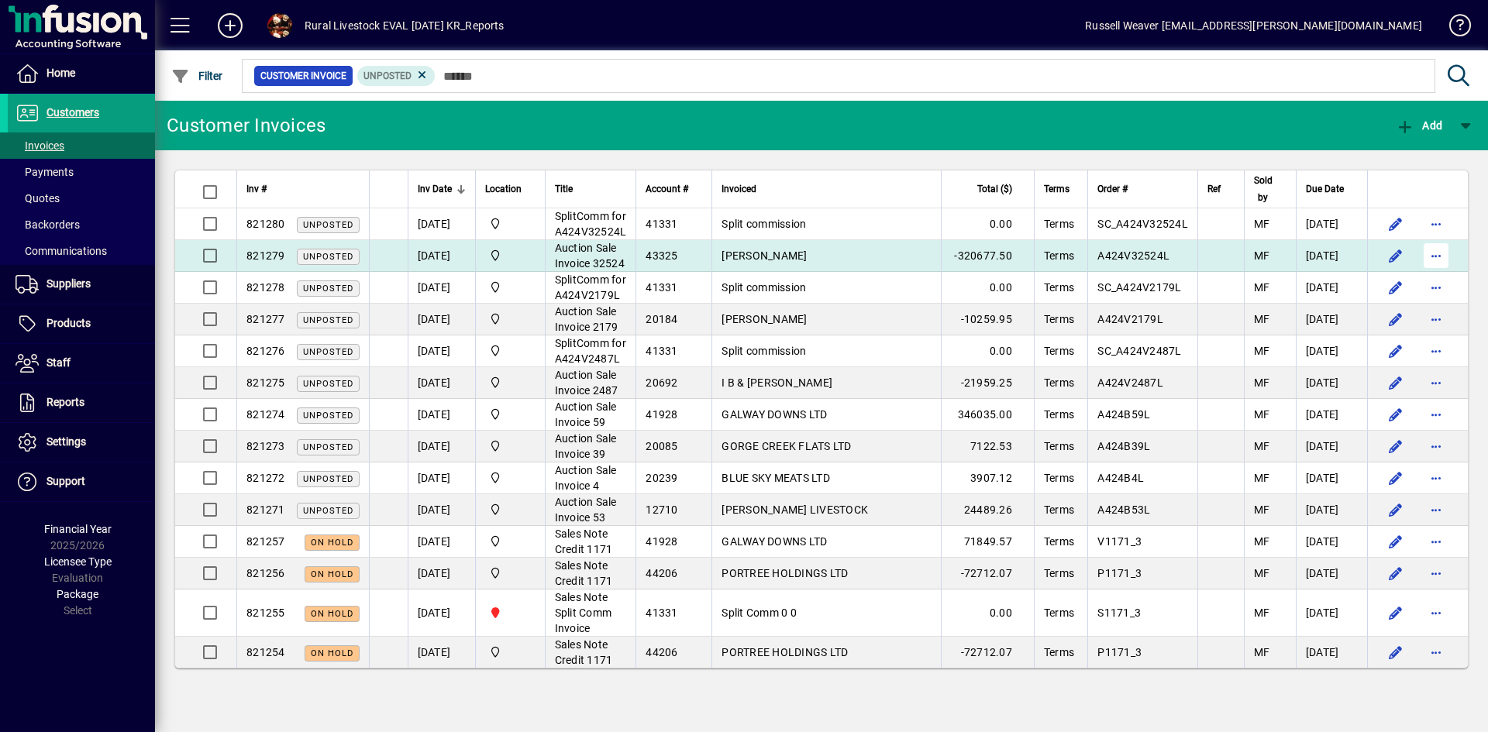
click at [1419, 274] on span "button" at bounding box center [1435, 255] width 37 height 37
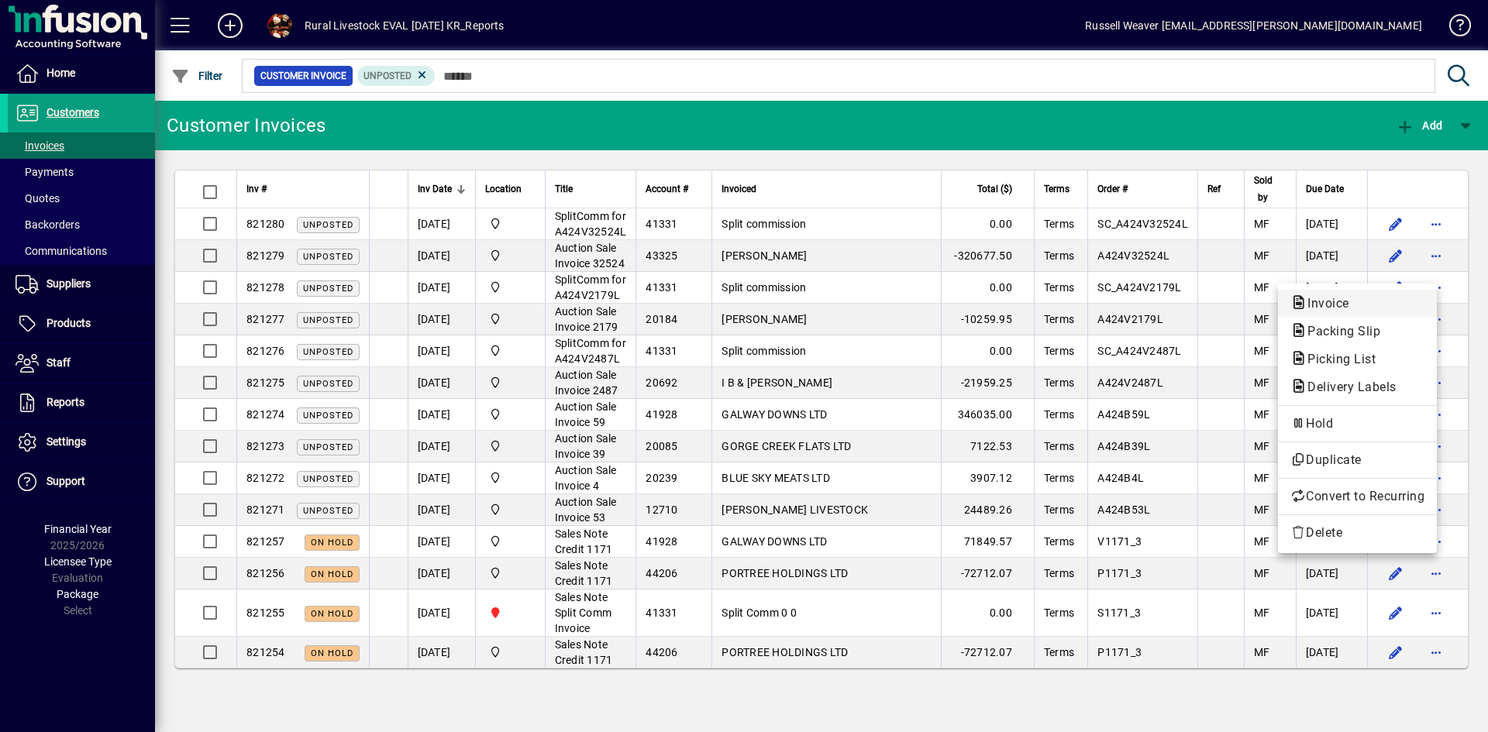
click at [1333, 301] on span "Invoice" at bounding box center [1323, 303] width 67 height 15
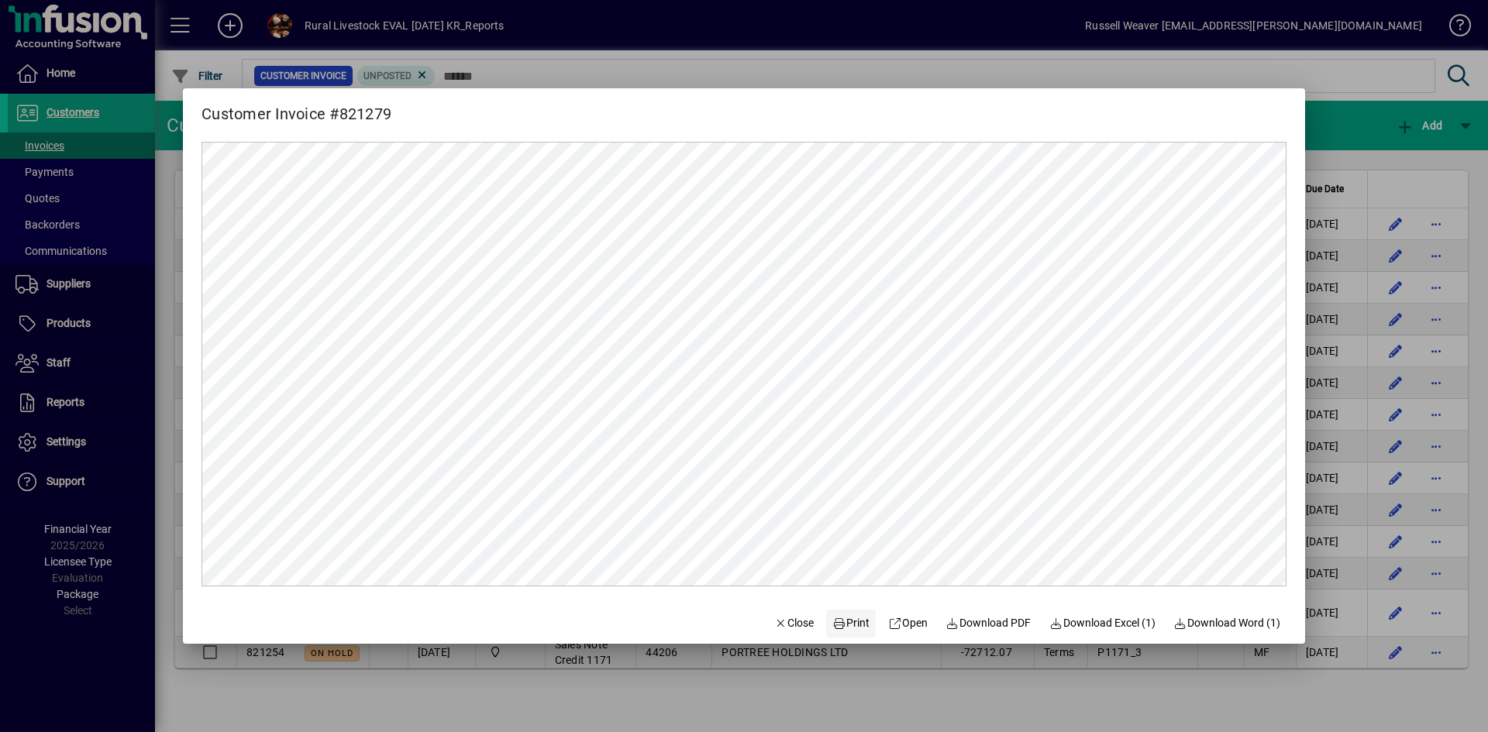
click at [844, 628] on span "Print" at bounding box center [850, 623] width 37 height 16
click at [788, 624] on span "Close" at bounding box center [794, 623] width 40 height 16
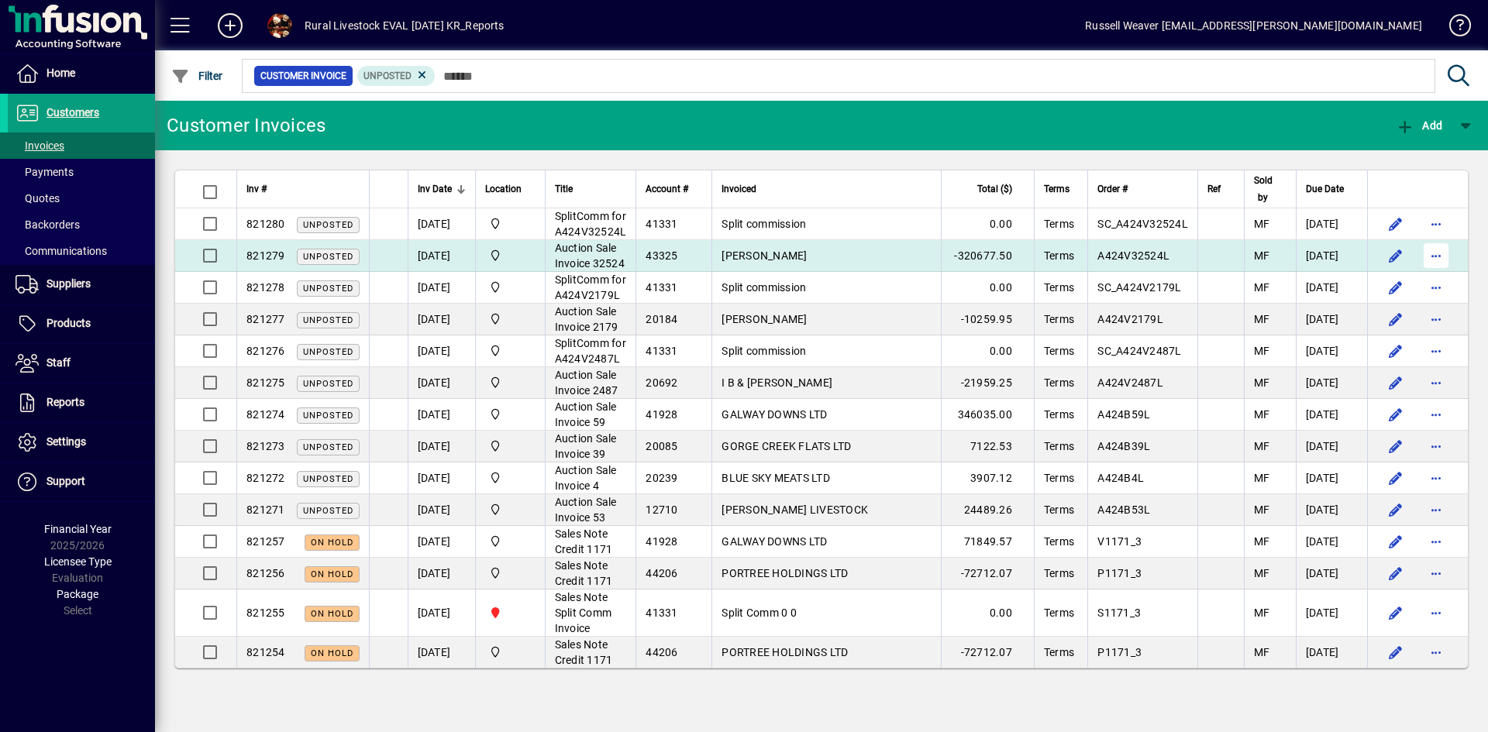
click at [1425, 269] on span "button" at bounding box center [1435, 255] width 37 height 37
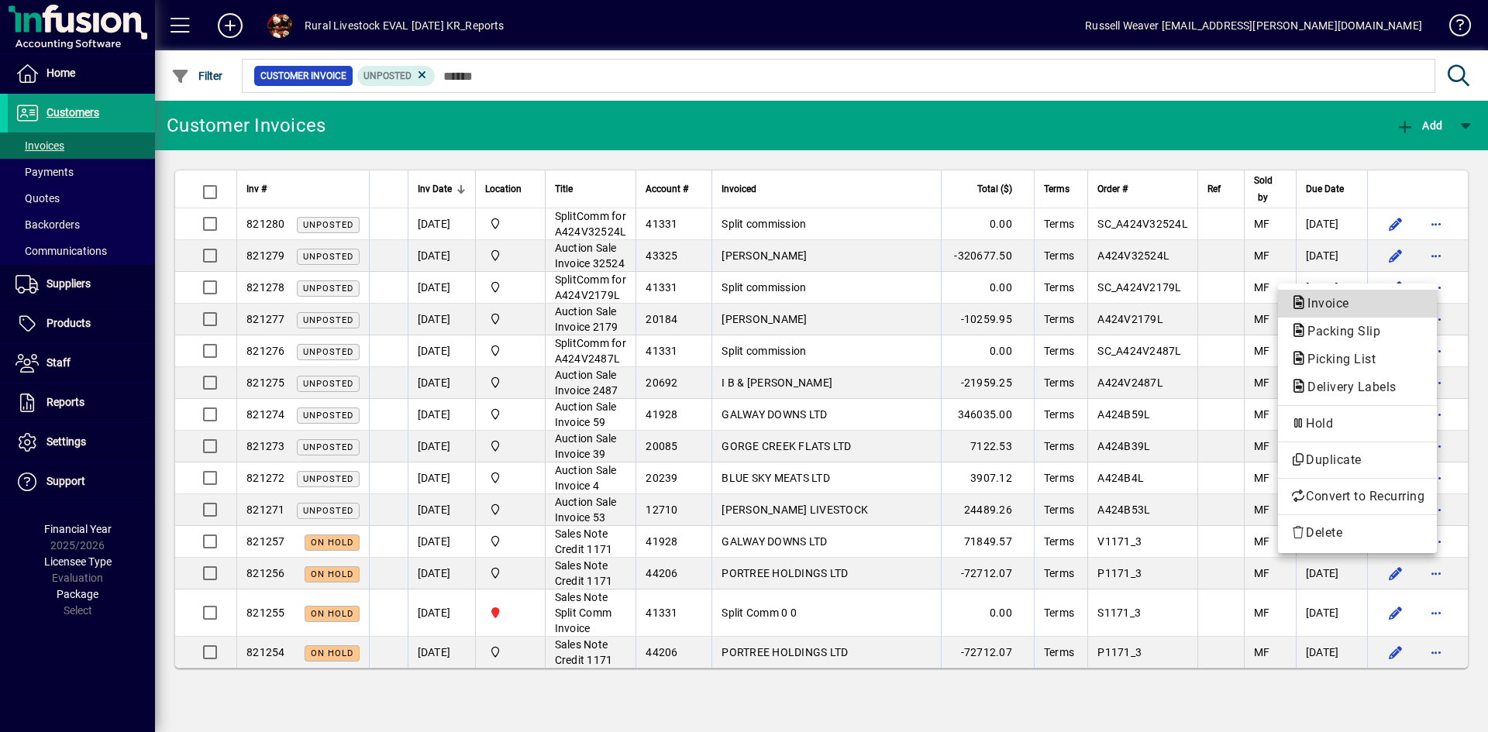
click at [1311, 301] on span "Invoice" at bounding box center [1323, 303] width 67 height 15
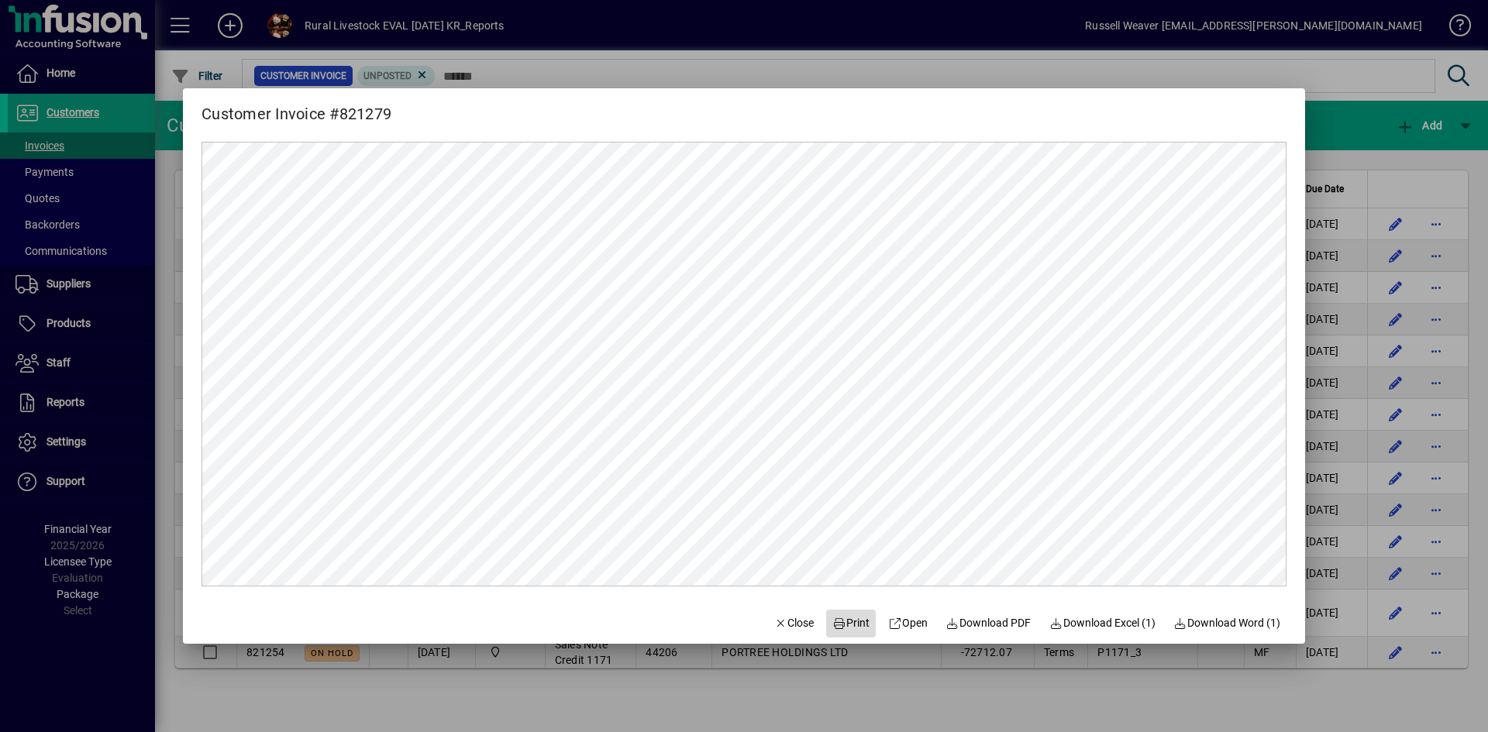
click at [844, 626] on span "Print" at bounding box center [850, 623] width 37 height 16
click at [846, 623] on span "Print" at bounding box center [850, 623] width 37 height 16
click at [790, 624] on span "Close" at bounding box center [794, 623] width 40 height 16
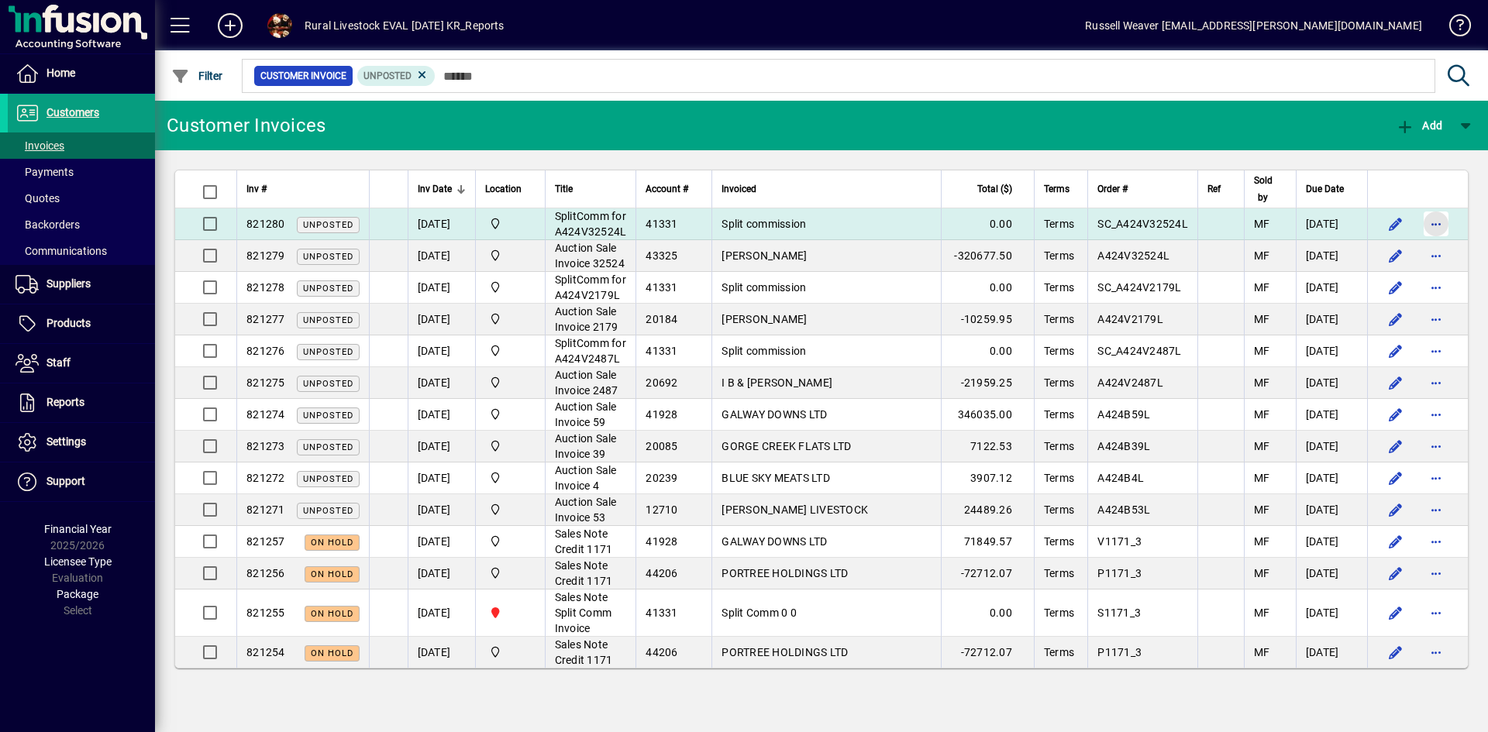
click at [1430, 231] on span "button" at bounding box center [1435, 223] width 37 height 37
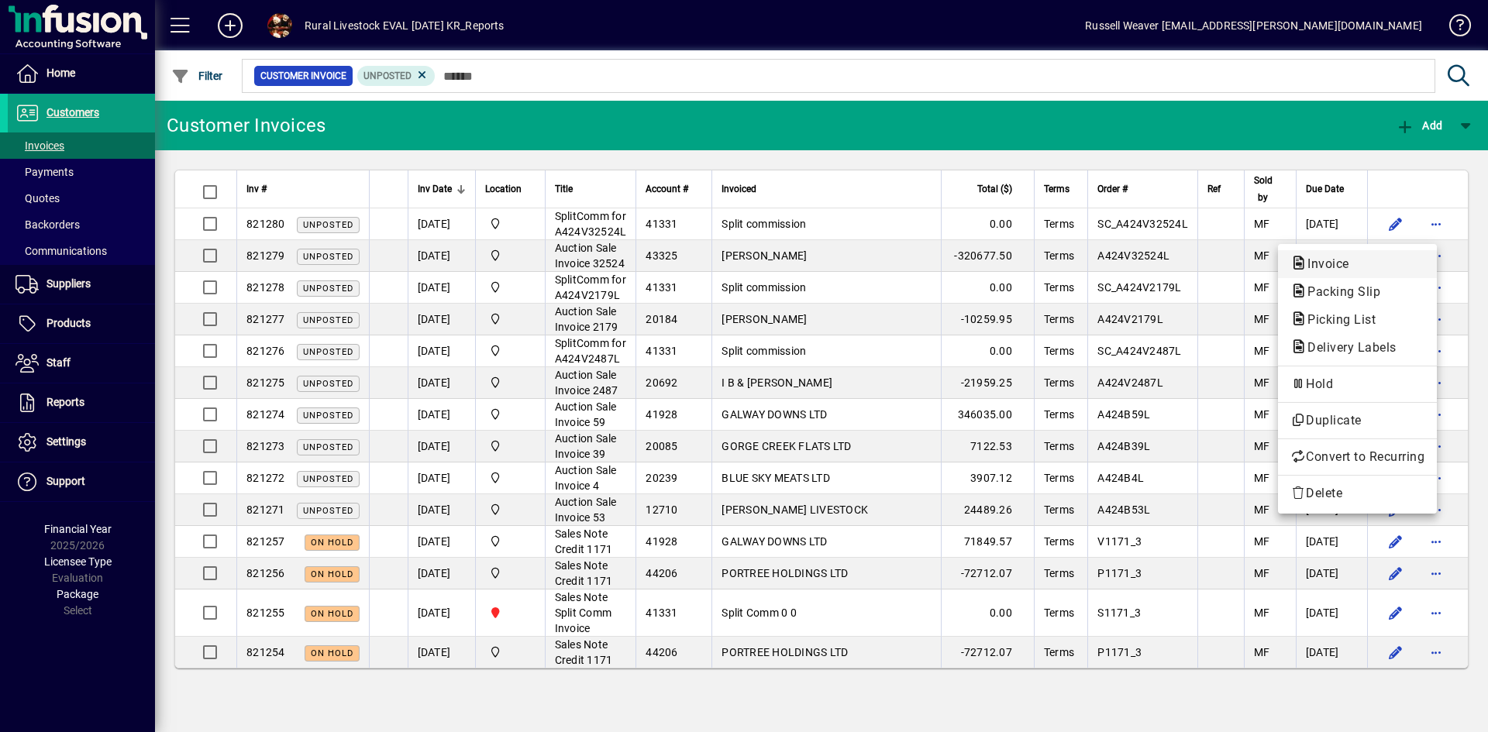
click at [1323, 266] on span "Invoice" at bounding box center [1323, 263] width 67 height 15
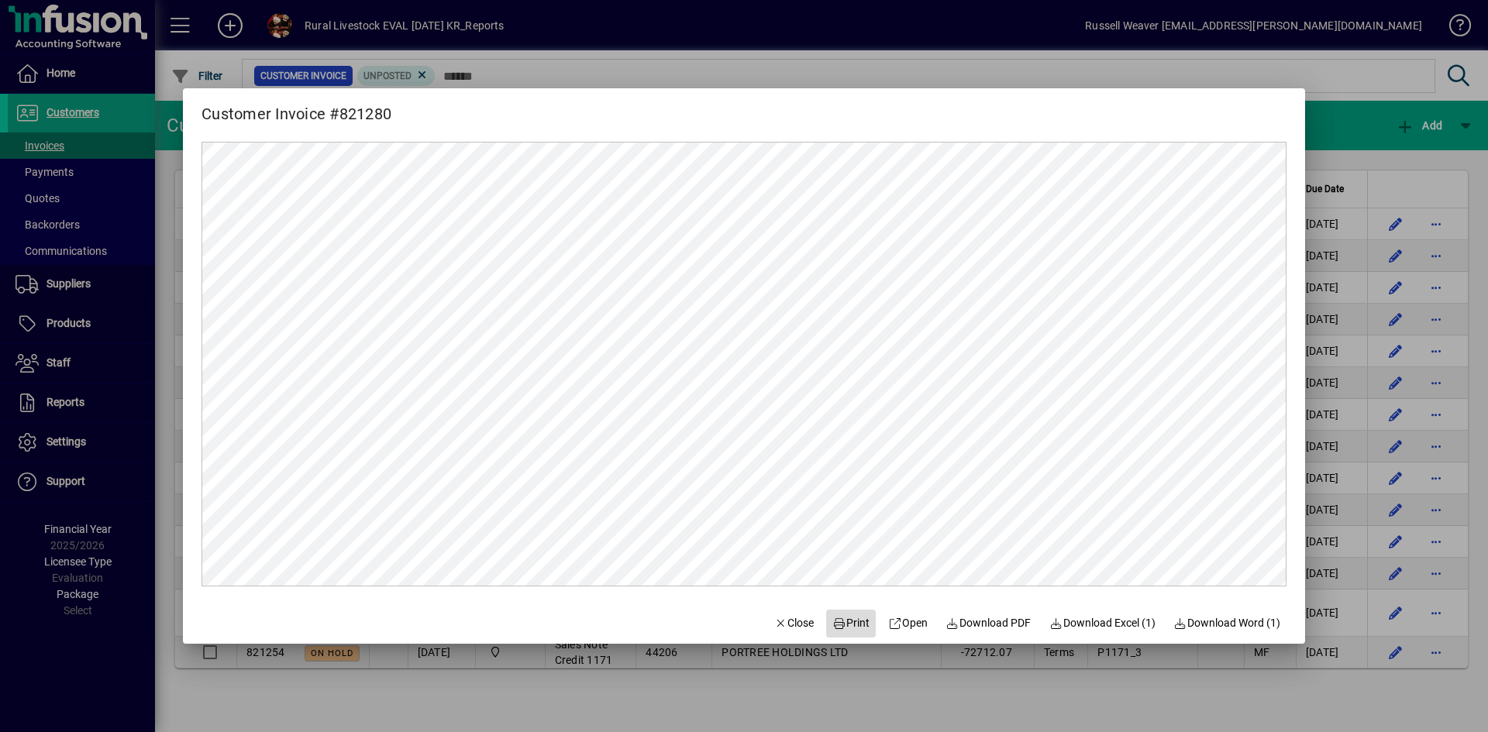
click at [843, 618] on span "Print" at bounding box center [850, 623] width 37 height 16
click at [786, 620] on span "Close" at bounding box center [794, 623] width 40 height 16
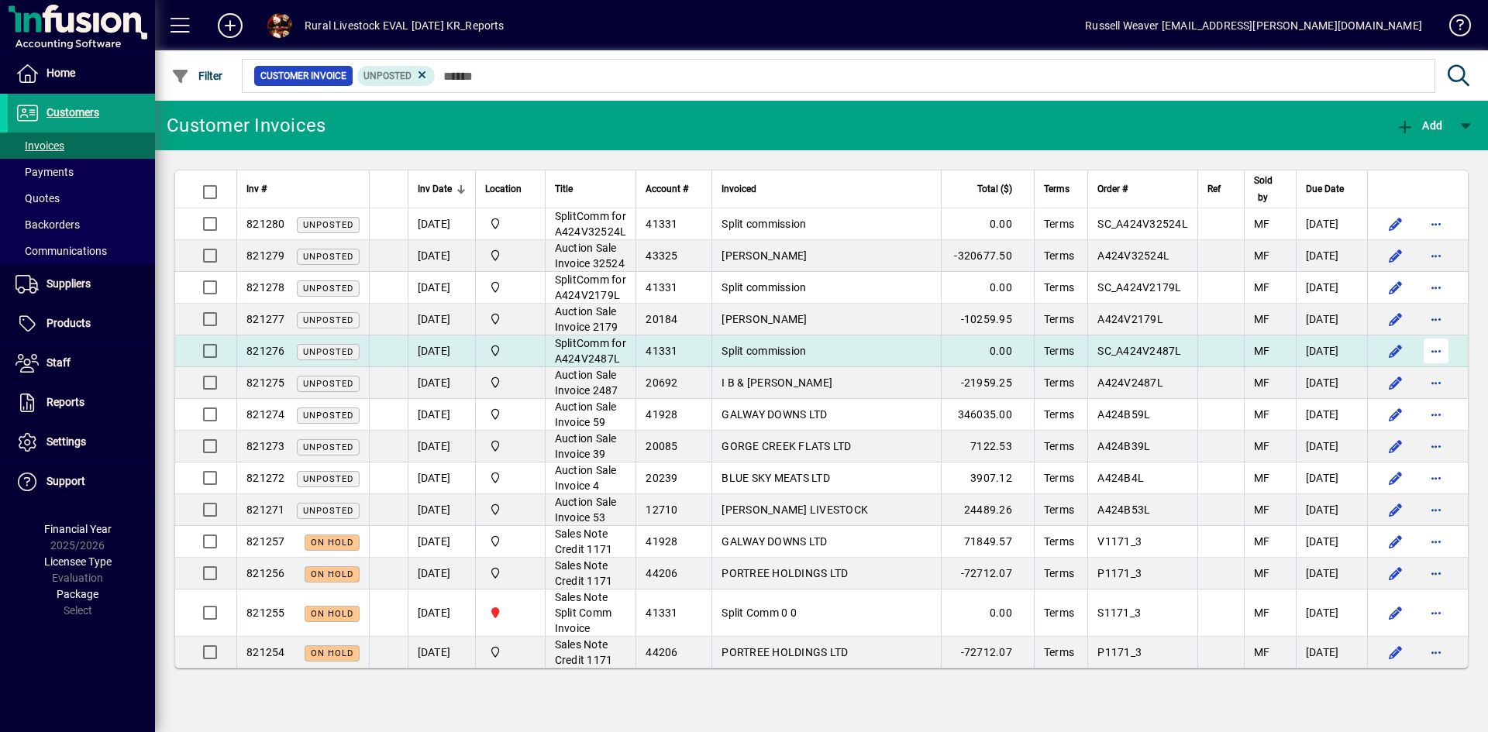
click at [1417, 370] on span "button" at bounding box center [1435, 350] width 37 height 37
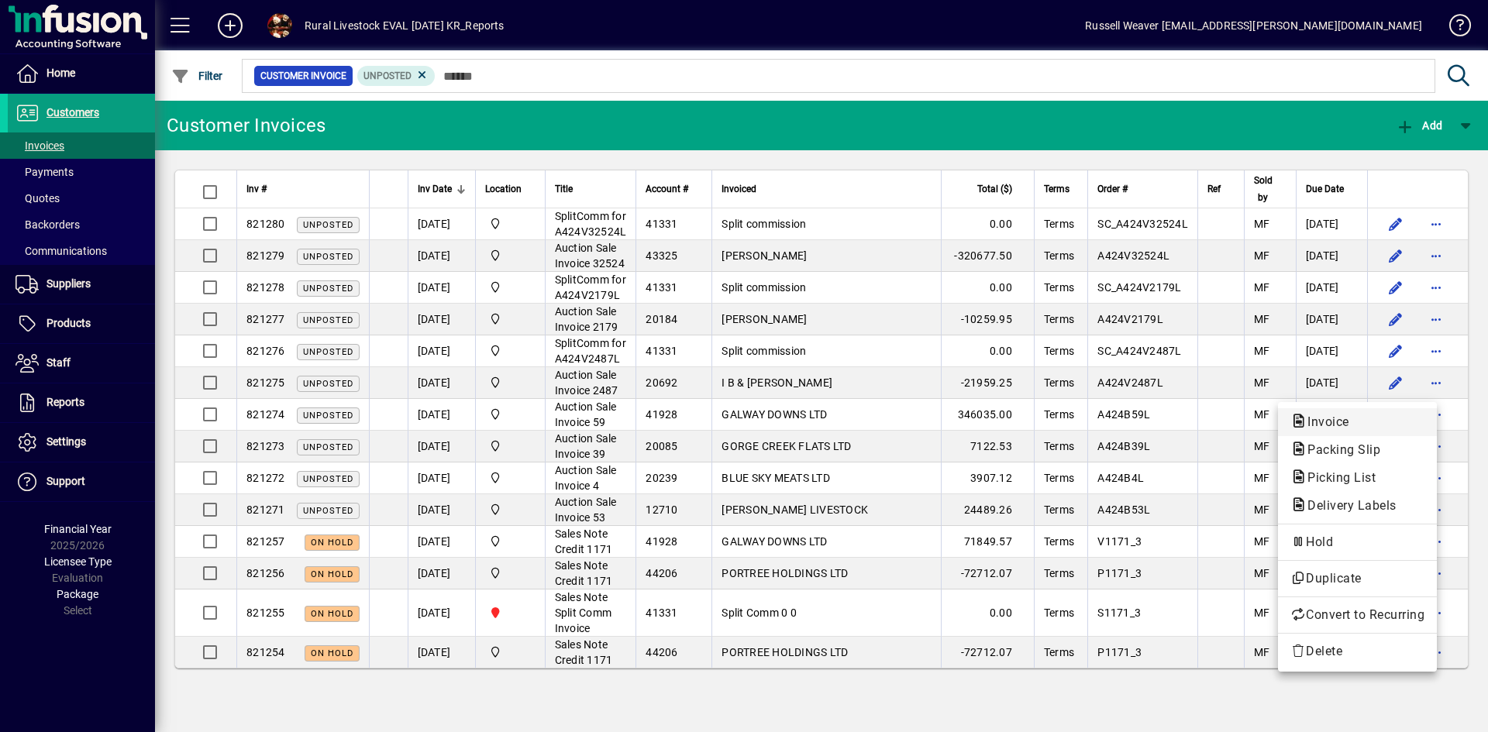
click at [1344, 422] on span "Invoice" at bounding box center [1323, 422] width 67 height 15
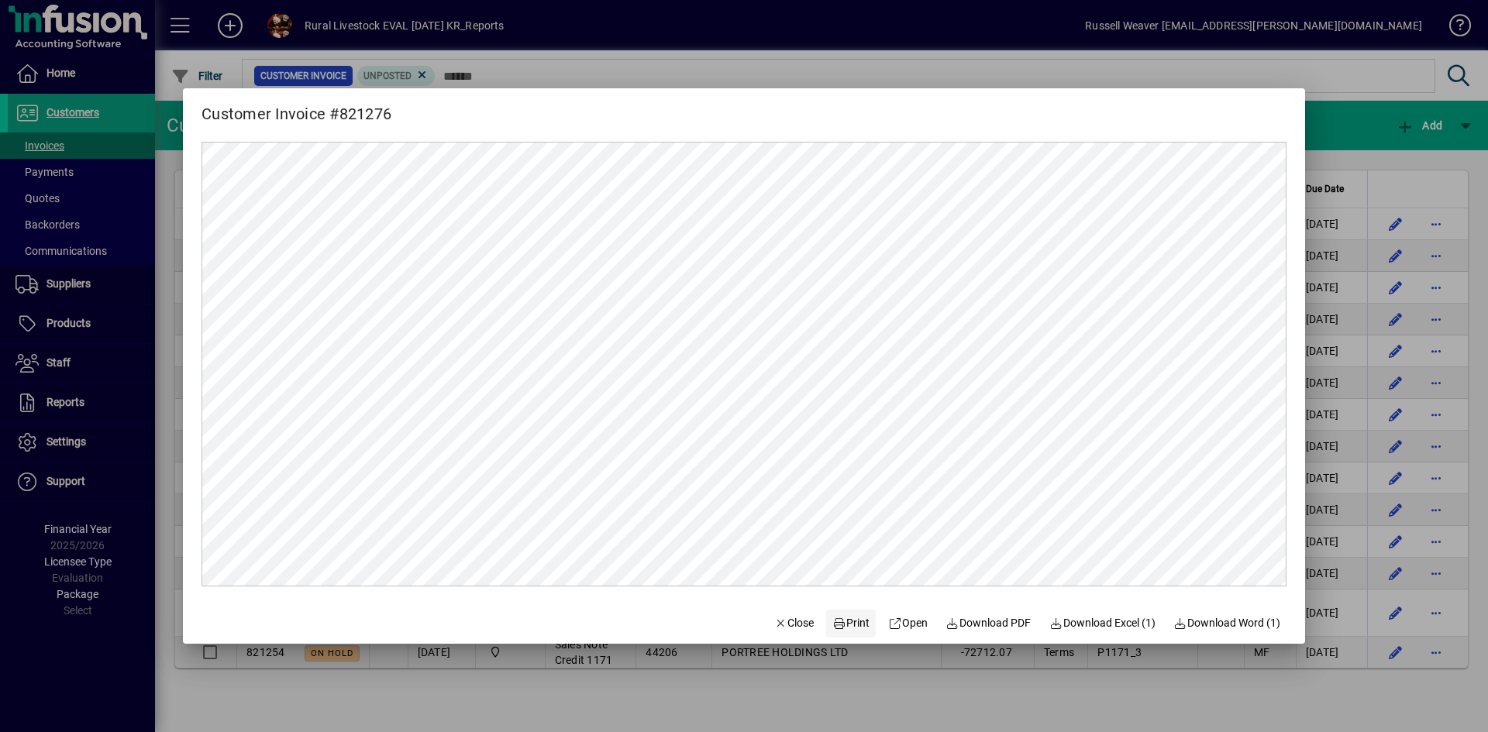
click at [846, 627] on span "Print" at bounding box center [850, 623] width 37 height 16
click at [785, 626] on span "Close" at bounding box center [794, 623] width 40 height 16
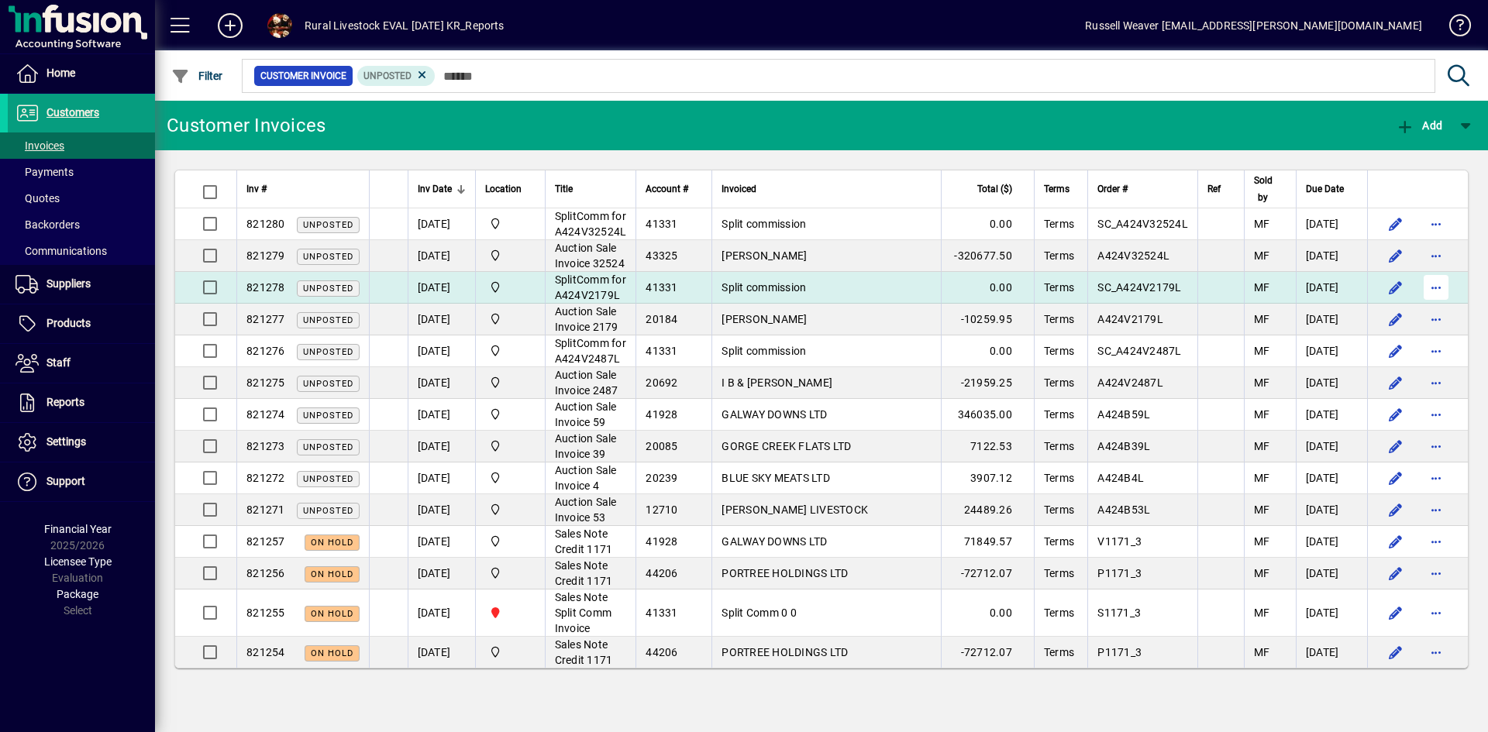
click at [1426, 306] on span "button" at bounding box center [1435, 287] width 37 height 37
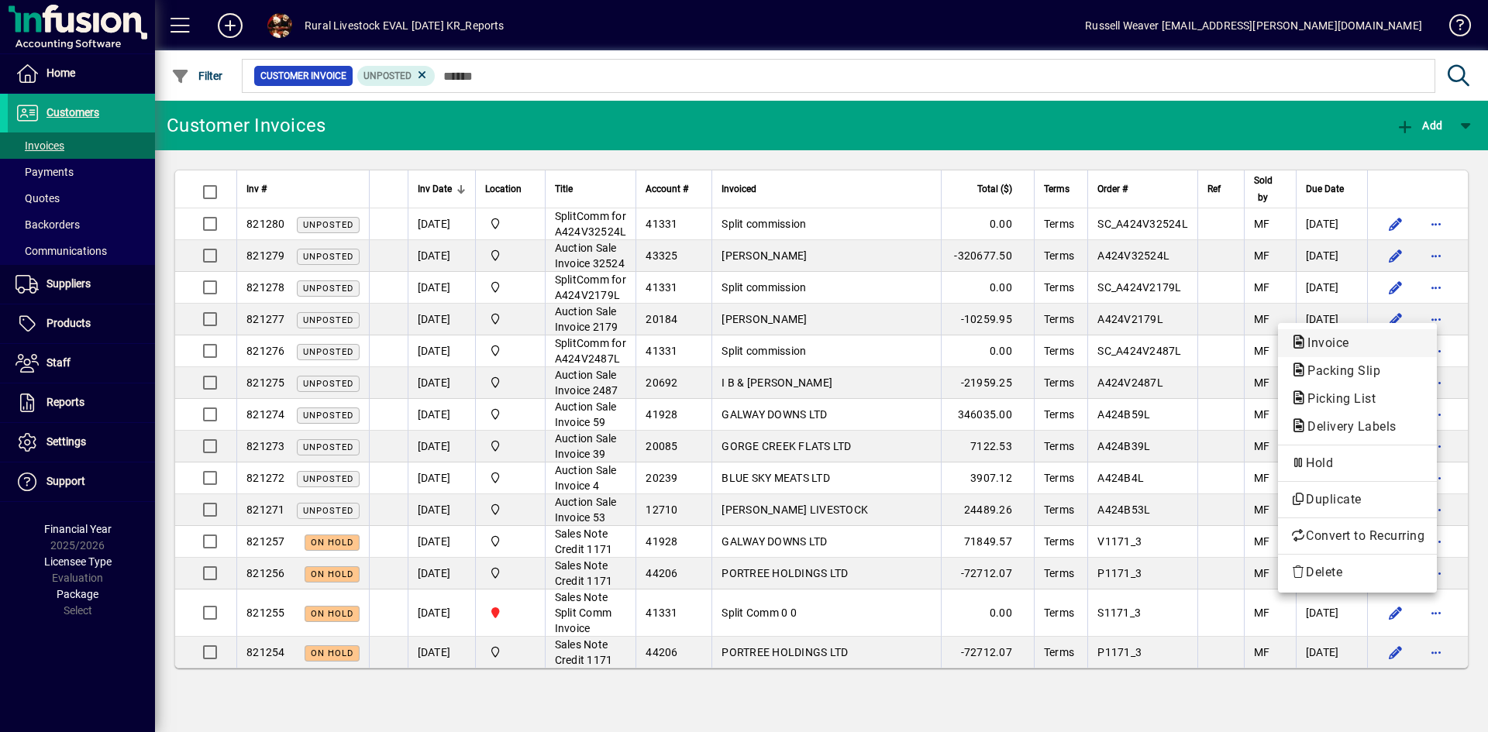
click at [1337, 339] on span "Invoice" at bounding box center [1323, 342] width 67 height 15
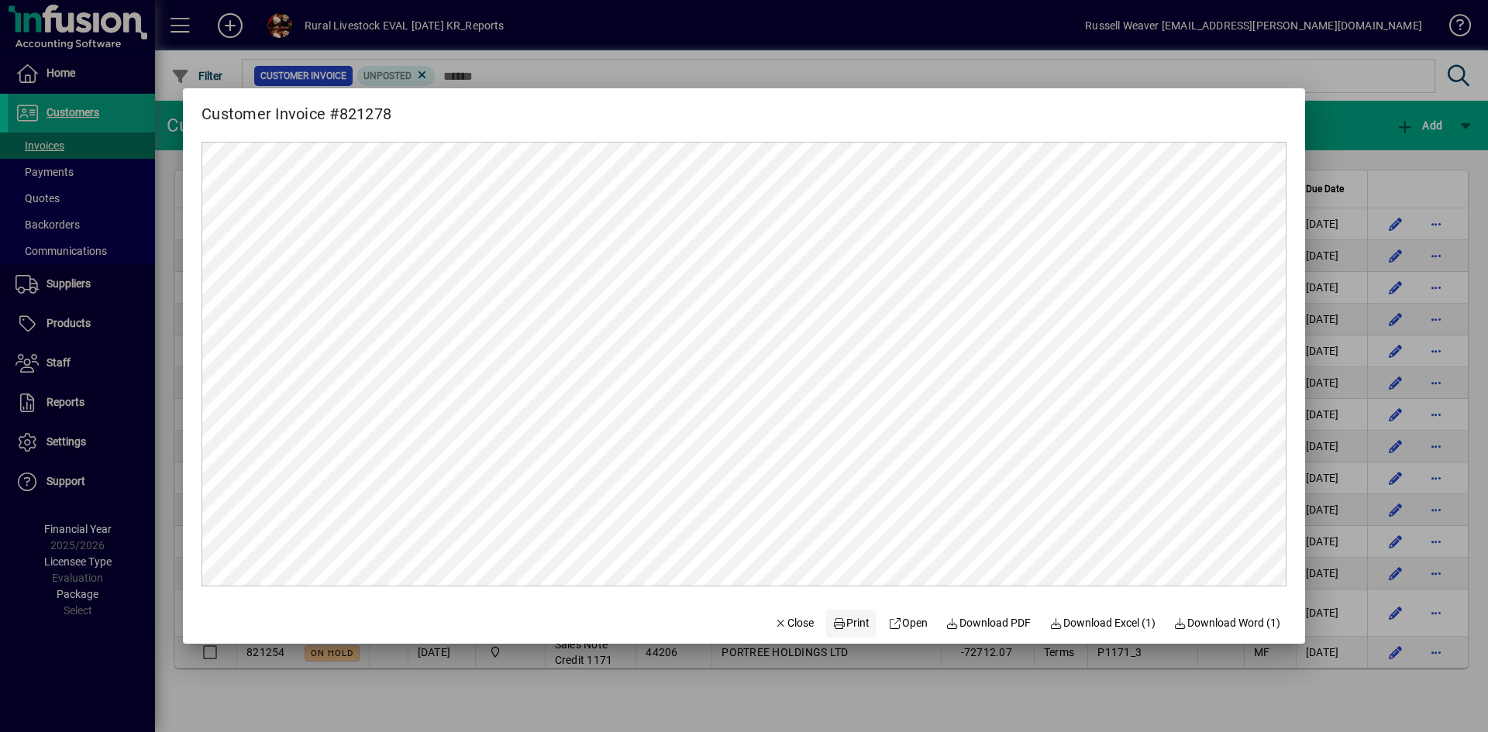
click at [836, 621] on span "Print" at bounding box center [850, 623] width 37 height 16
click at [787, 625] on span "Close" at bounding box center [794, 623] width 40 height 16
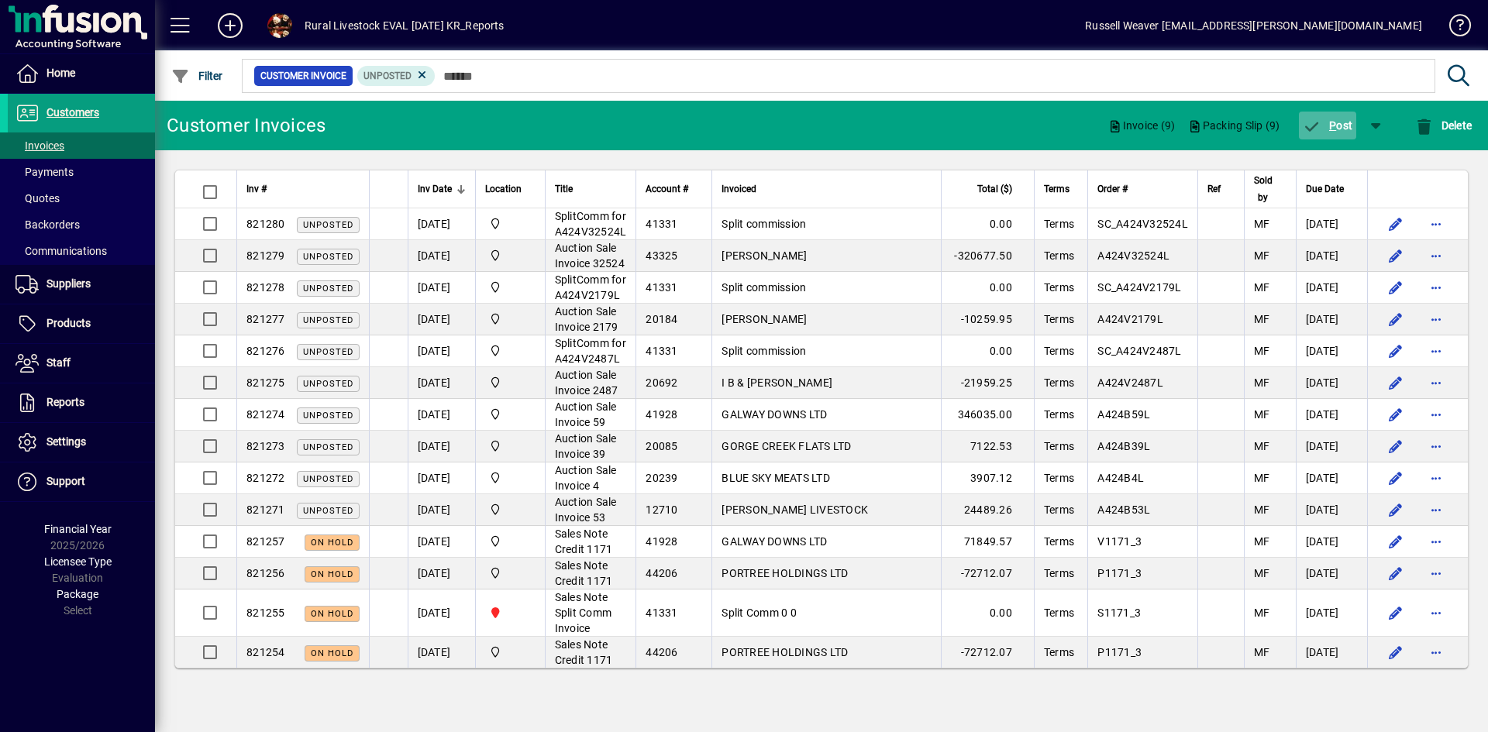
click at [1326, 132] on span "button" at bounding box center [1328, 125] width 58 height 37
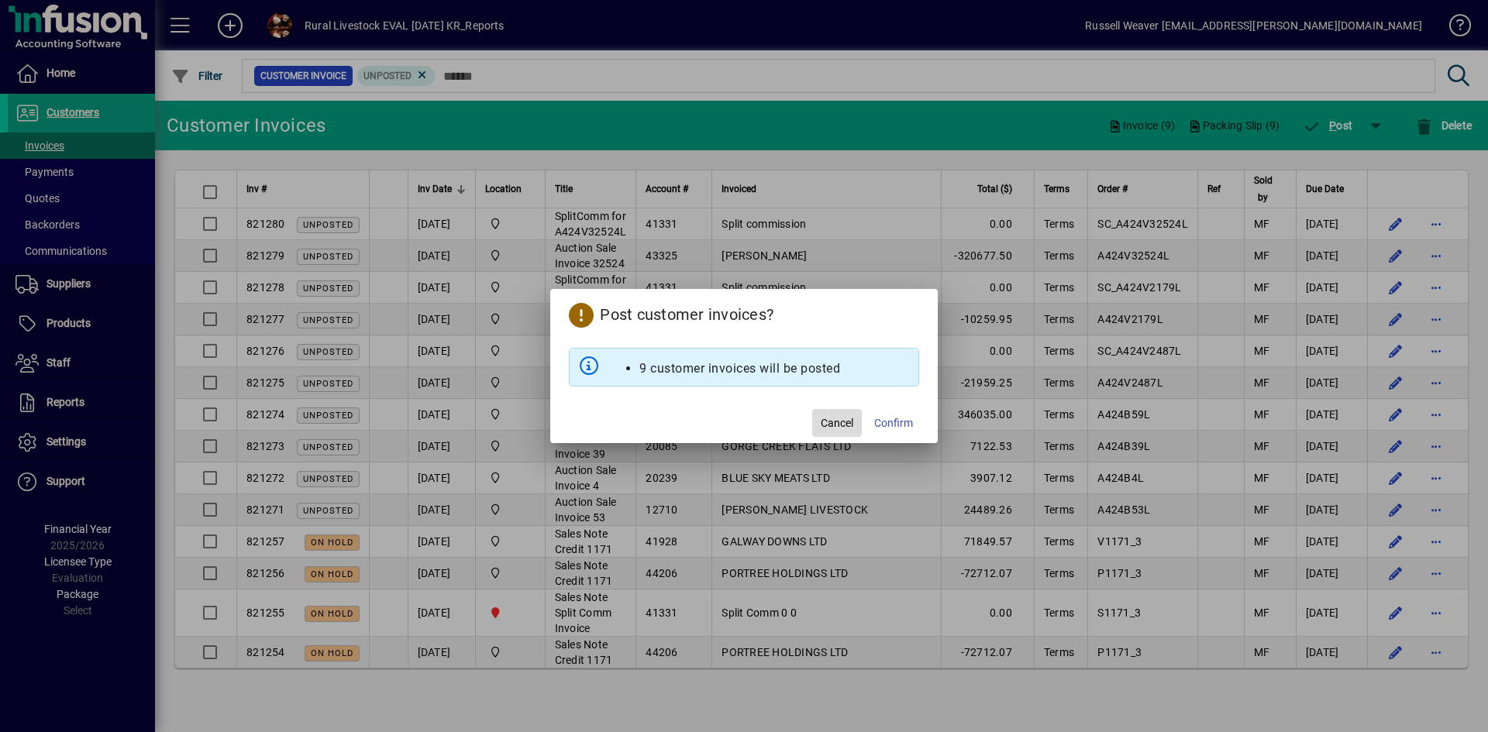
click at [828, 422] on span "Cancel" at bounding box center [837, 423] width 33 height 16
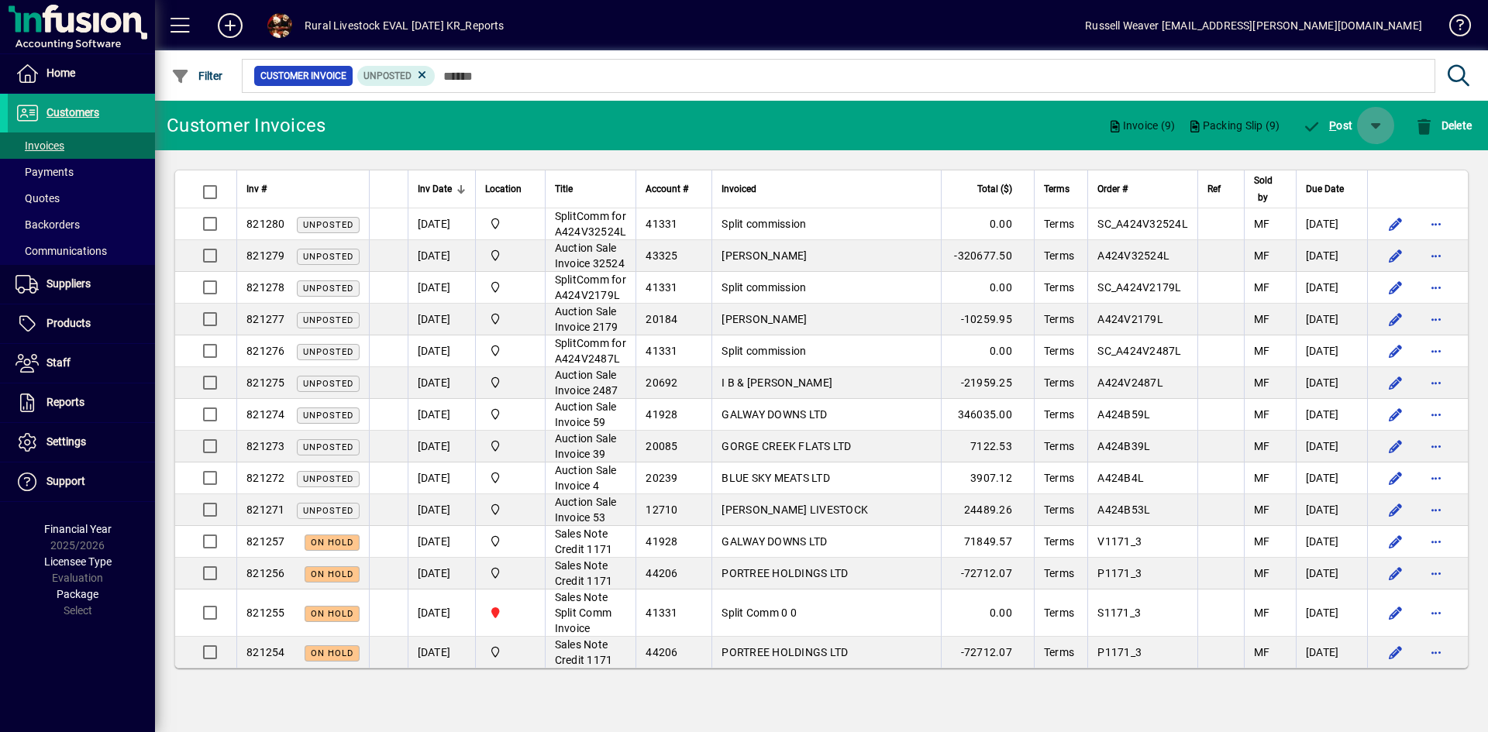
click at [1375, 125] on span "button" at bounding box center [1375, 125] width 37 height 37
click at [1312, 167] on span "P" at bounding box center [1316, 166] width 8 height 12
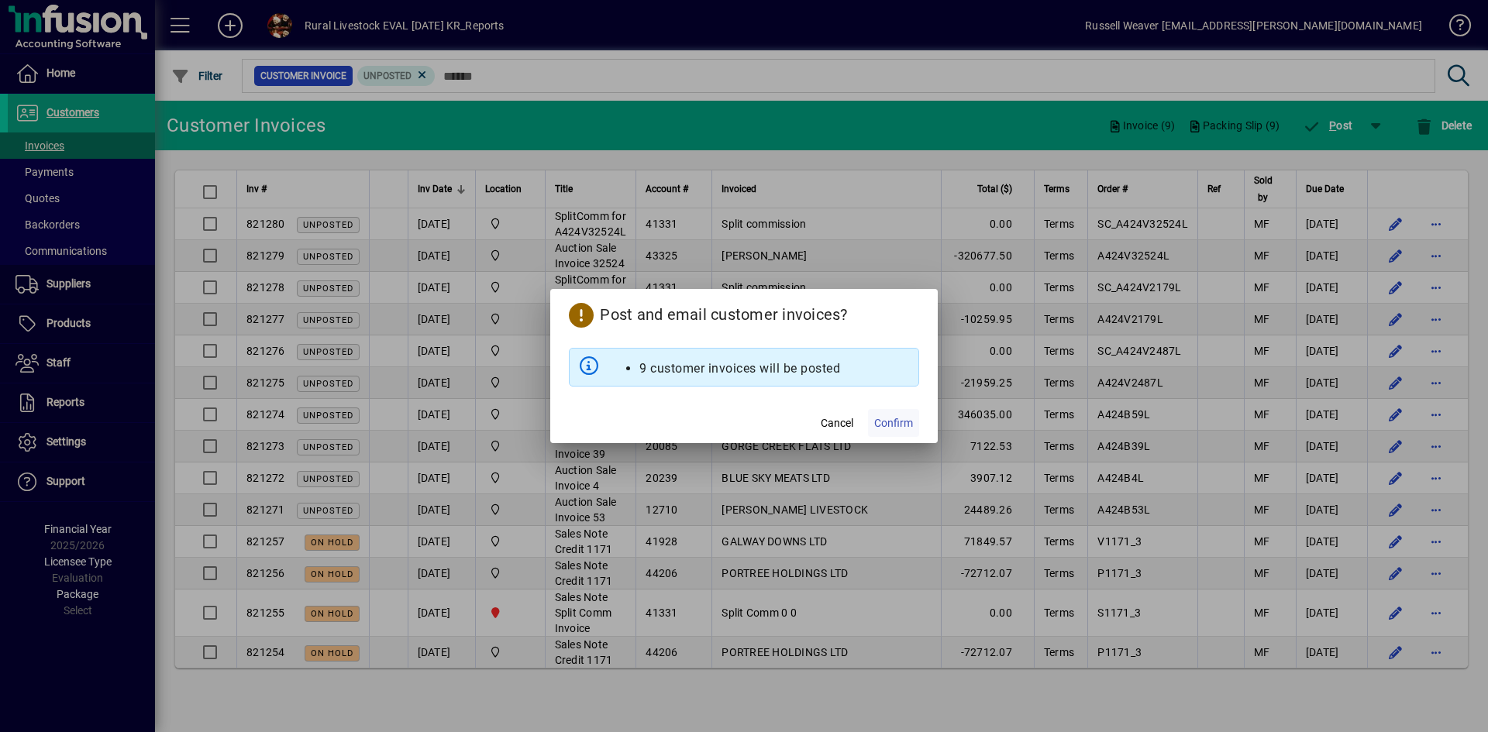
click at [897, 423] on span "Confirm" at bounding box center [893, 423] width 39 height 16
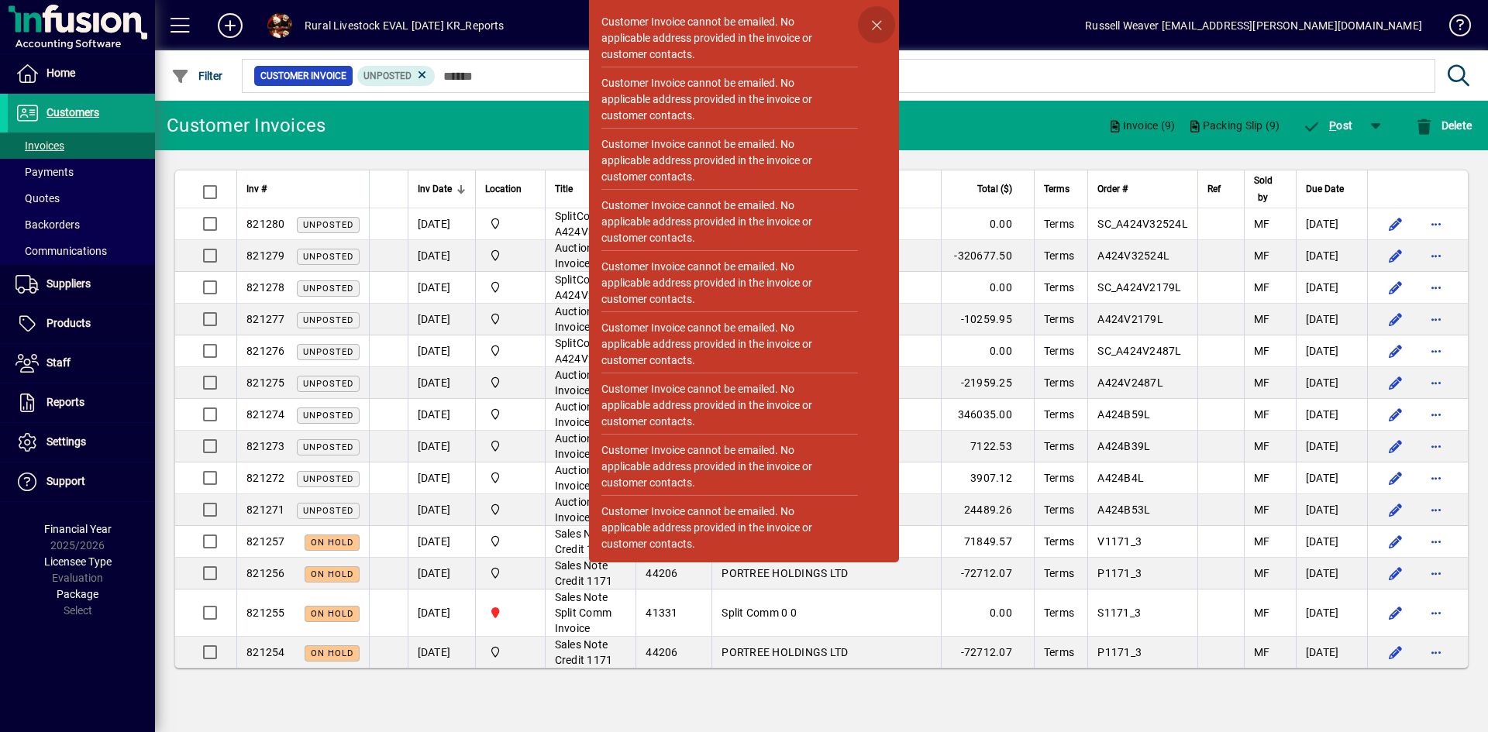
click at [872, 21] on span "button" at bounding box center [876, 24] width 37 height 37
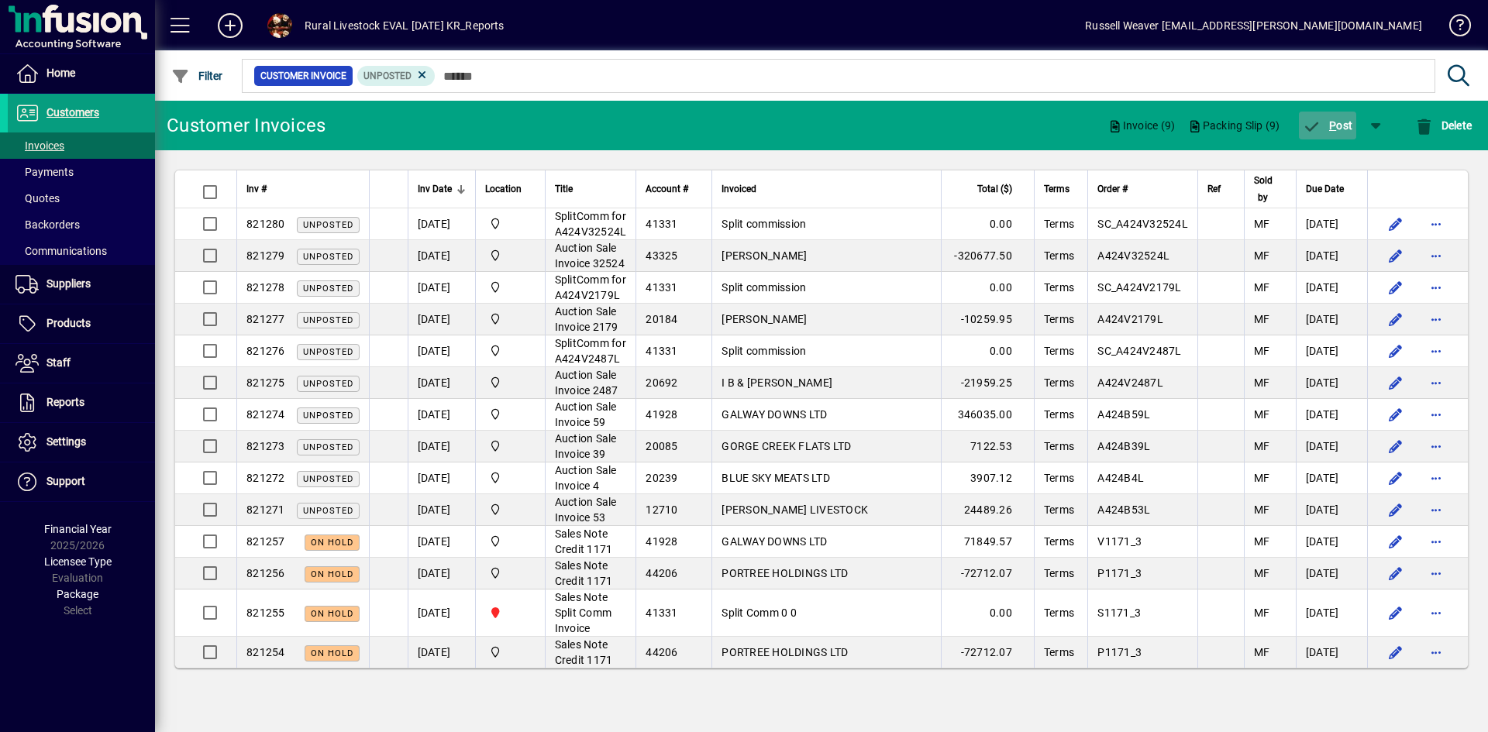
click at [1329, 120] on span "P" at bounding box center [1332, 125] width 7 height 12
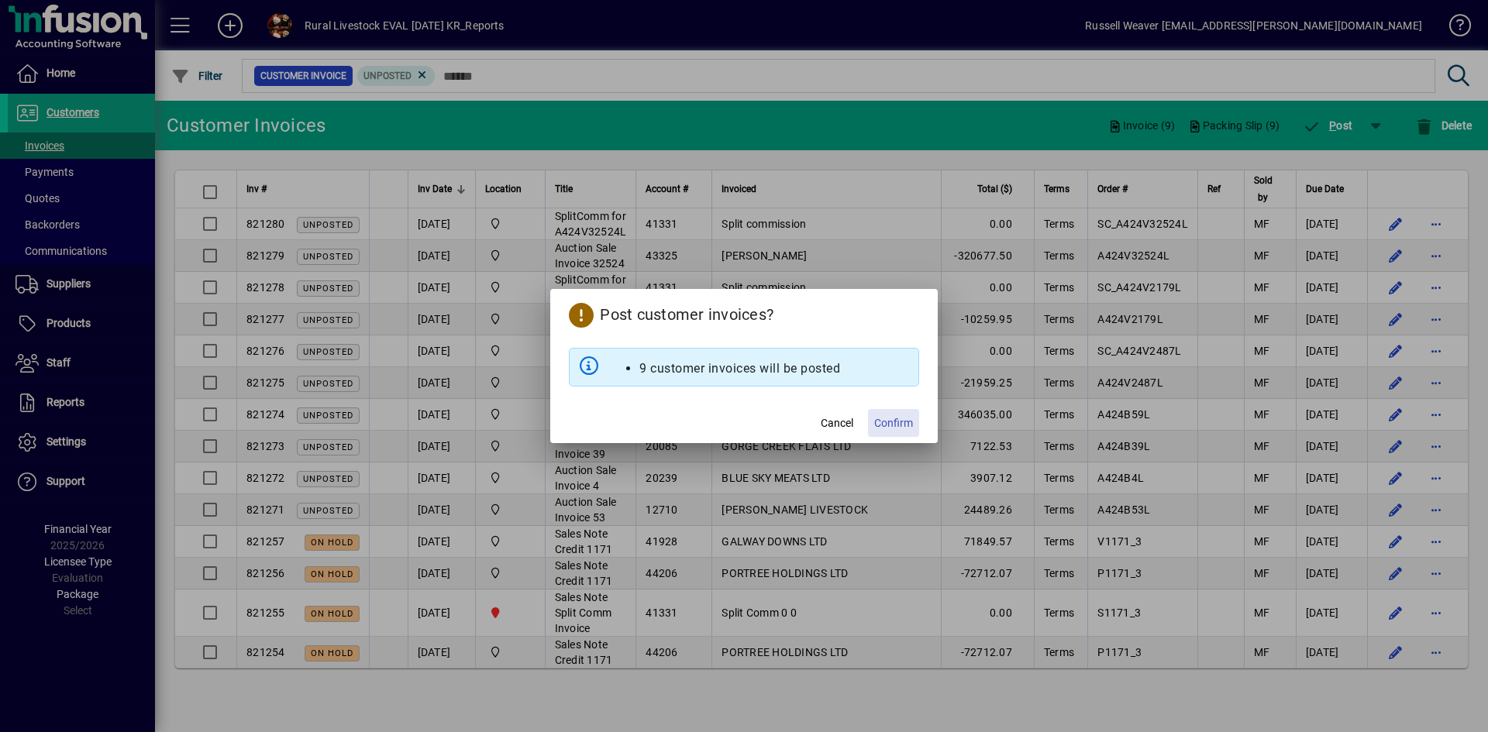
click at [886, 419] on span "Confirm" at bounding box center [893, 423] width 39 height 16
